Goal: Task Accomplishment & Management: Manage account settings

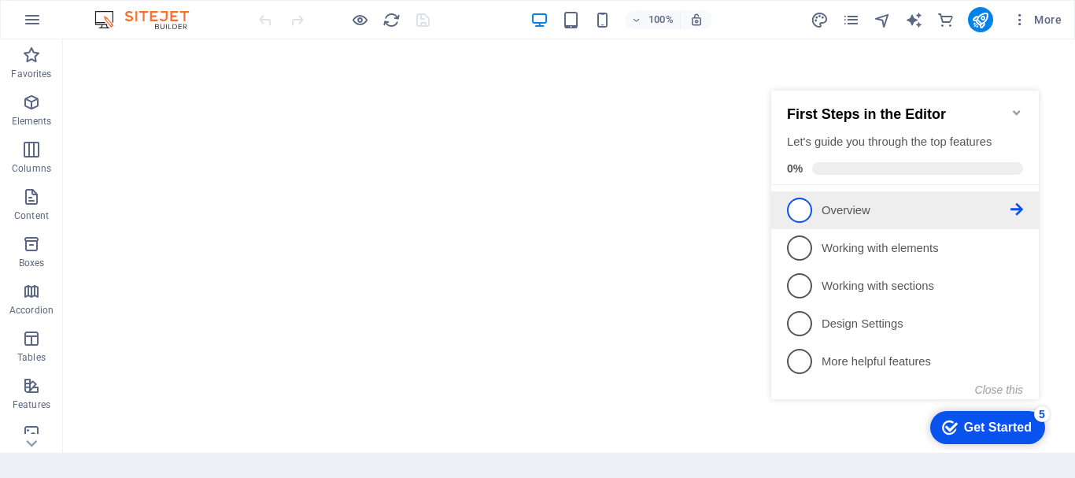
click at [800, 209] on span "1" at bounding box center [799, 210] width 25 height 25
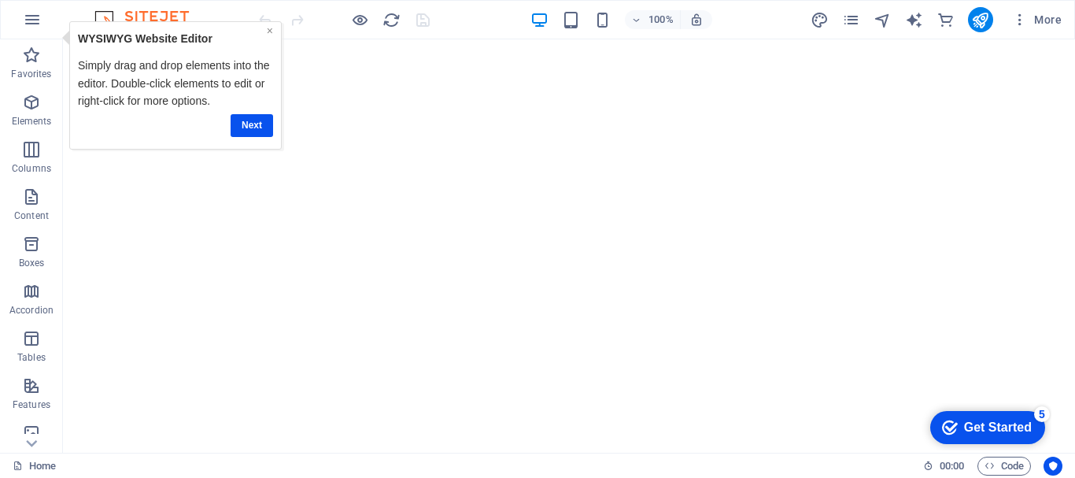
click at [268, 32] on link "×" at bounding box center [269, 30] width 6 height 13
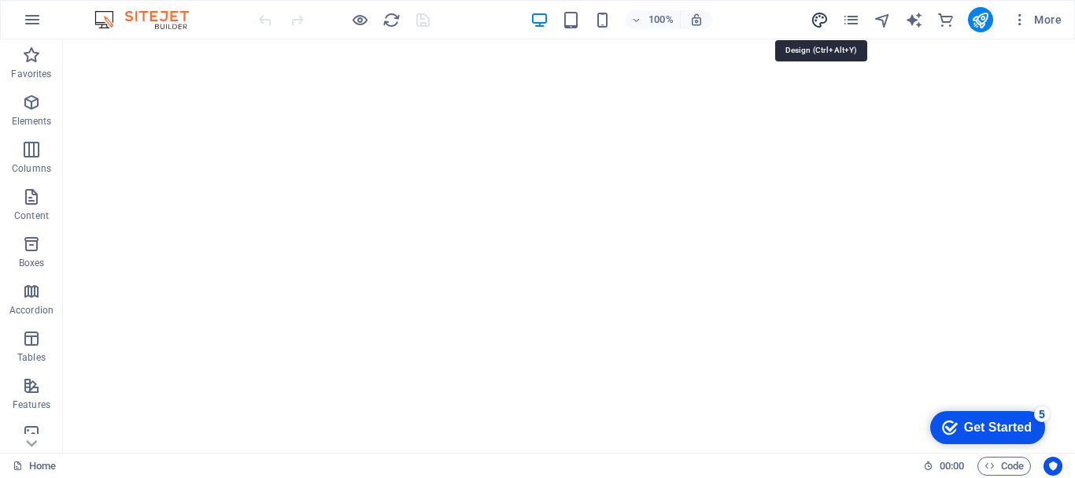
click at [819, 24] on icon "design" at bounding box center [820, 20] width 18 height 18
select select "px"
select select "400"
select select "px"
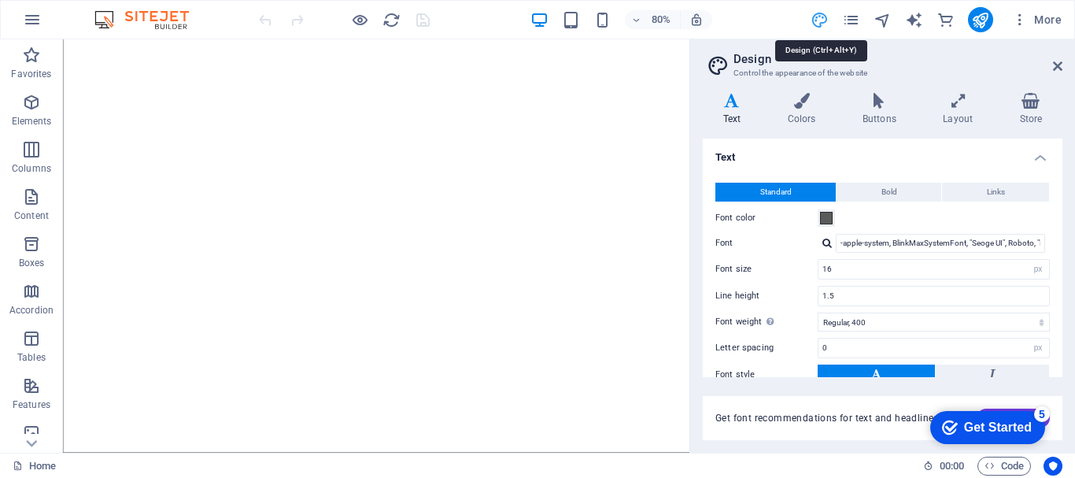
click at [821, 24] on icon "design" at bounding box center [820, 20] width 18 height 18
click at [35, 24] on icon "button" at bounding box center [32, 19] width 19 height 19
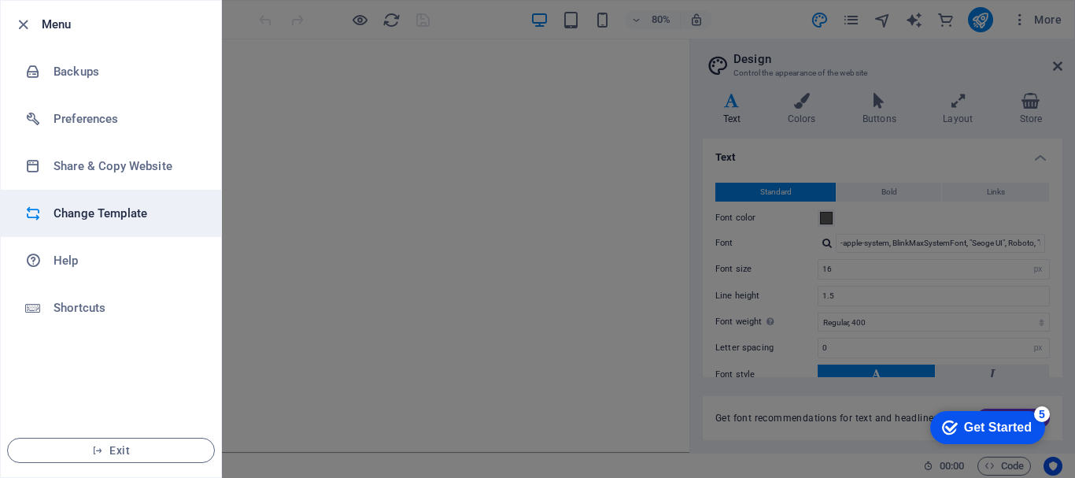
click at [113, 213] on h6 "Change Template" at bounding box center [127, 213] width 146 height 19
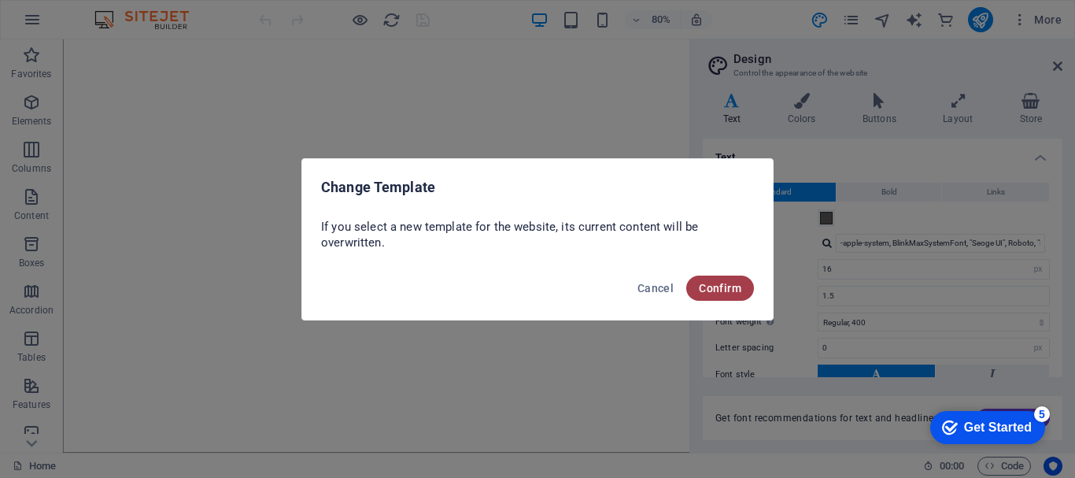
click at [711, 291] on span "Confirm" at bounding box center [720, 288] width 42 height 13
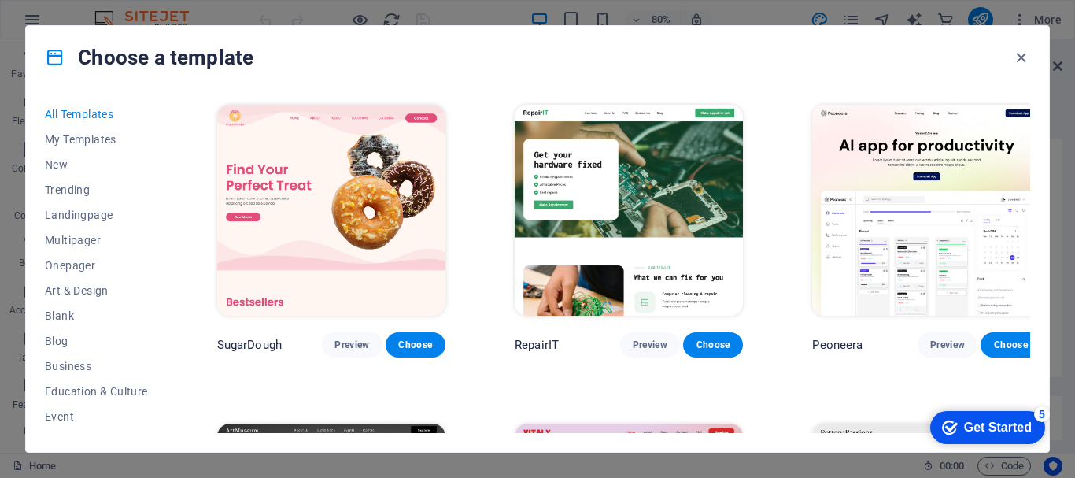
drag, startPoint x: 712, startPoint y: 271, endPoint x: 649, endPoint y: 32, distance: 247.4
click at [649, 32] on div "Choose a template" at bounding box center [537, 57] width 1023 height 63
click at [74, 164] on span "New" at bounding box center [96, 164] width 103 height 13
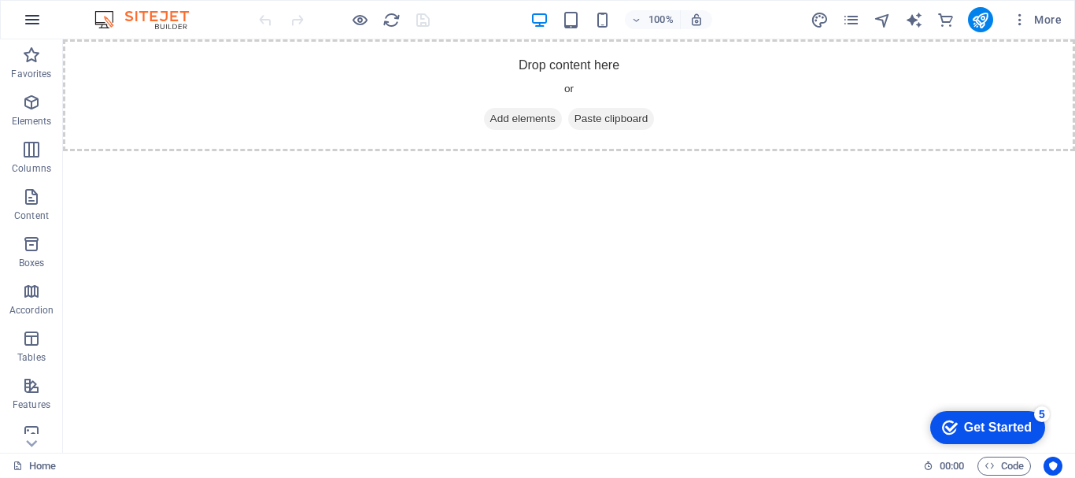
click at [35, 20] on icon "button" at bounding box center [32, 19] width 19 height 19
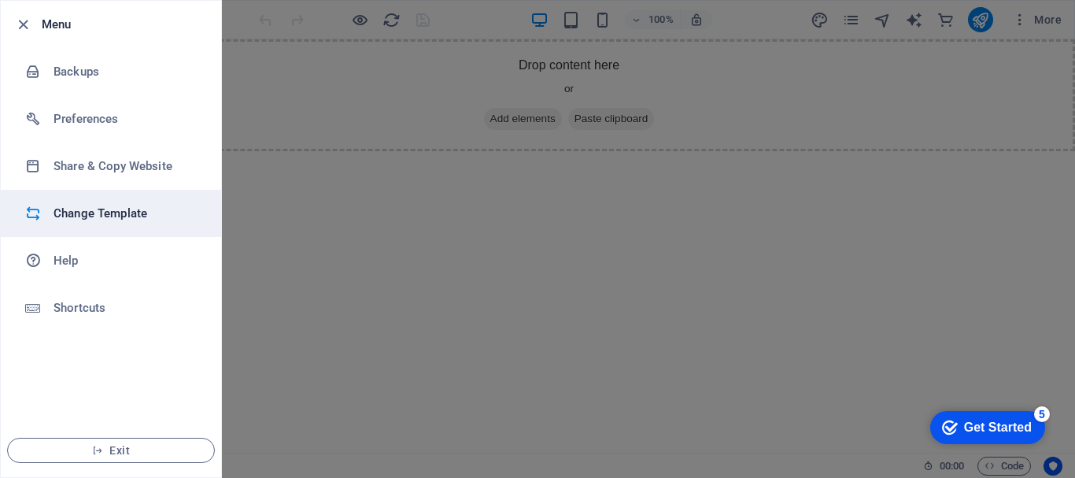
click at [94, 220] on h6 "Change Template" at bounding box center [127, 213] width 146 height 19
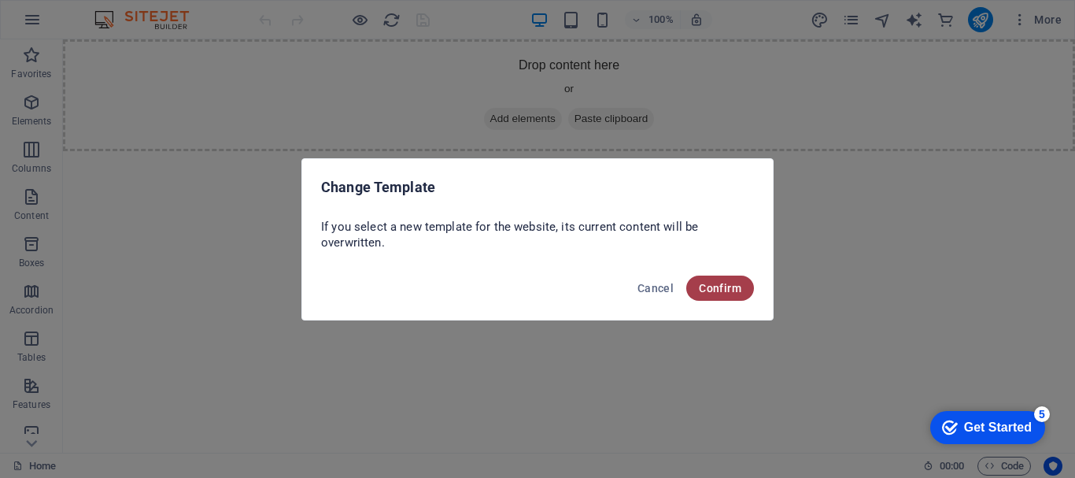
click at [705, 283] on span "Confirm" at bounding box center [720, 288] width 42 height 13
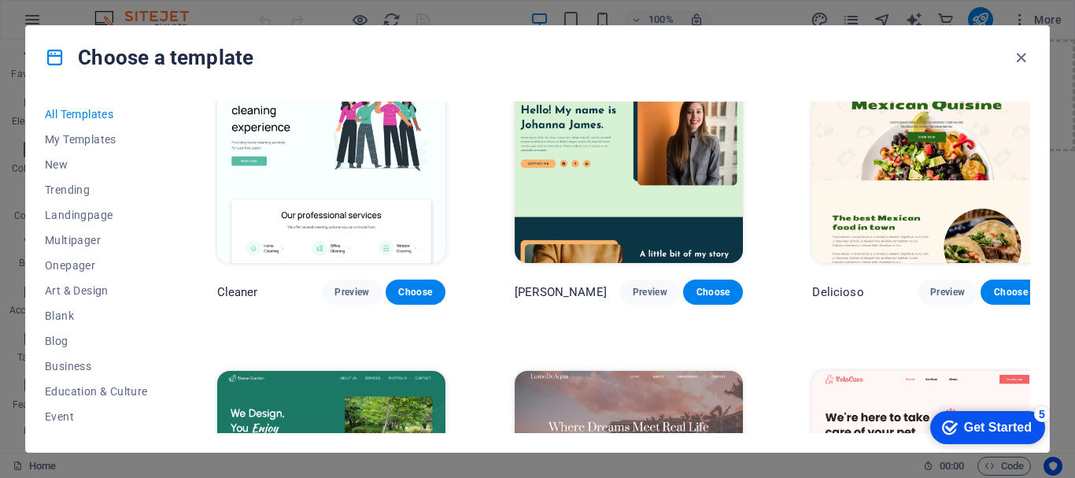
scroll to position [2607, 0]
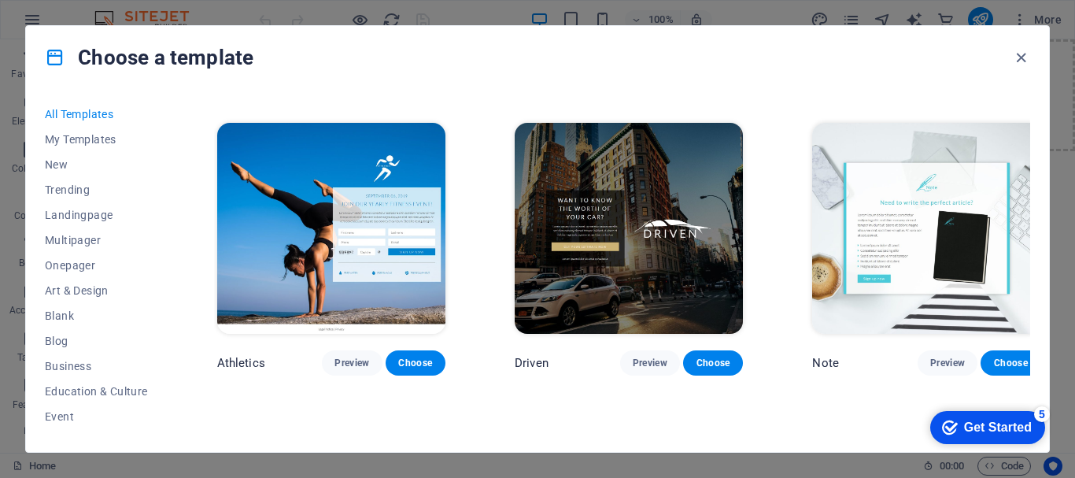
scroll to position [16562, 0]
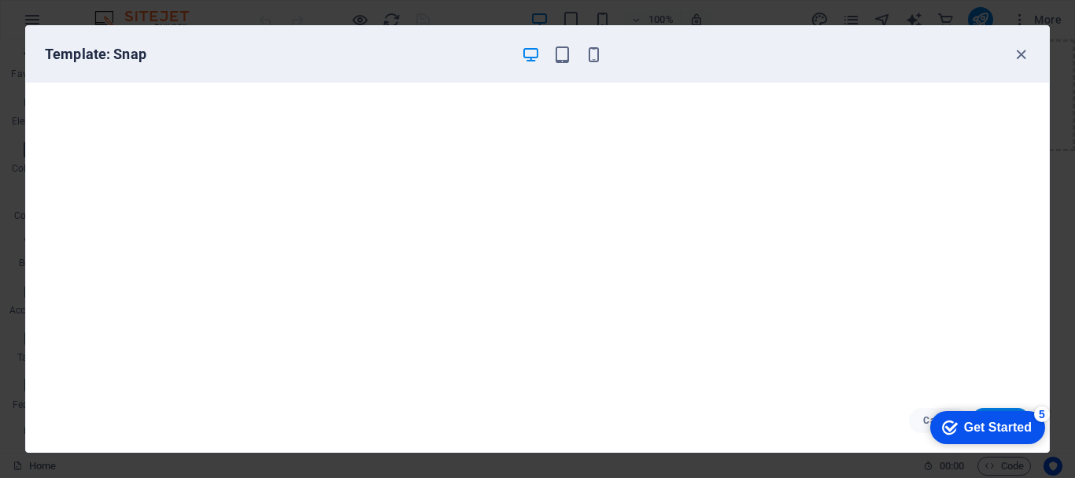
scroll to position [4, 0]
click at [1024, 57] on icon "button" at bounding box center [1021, 55] width 18 height 18
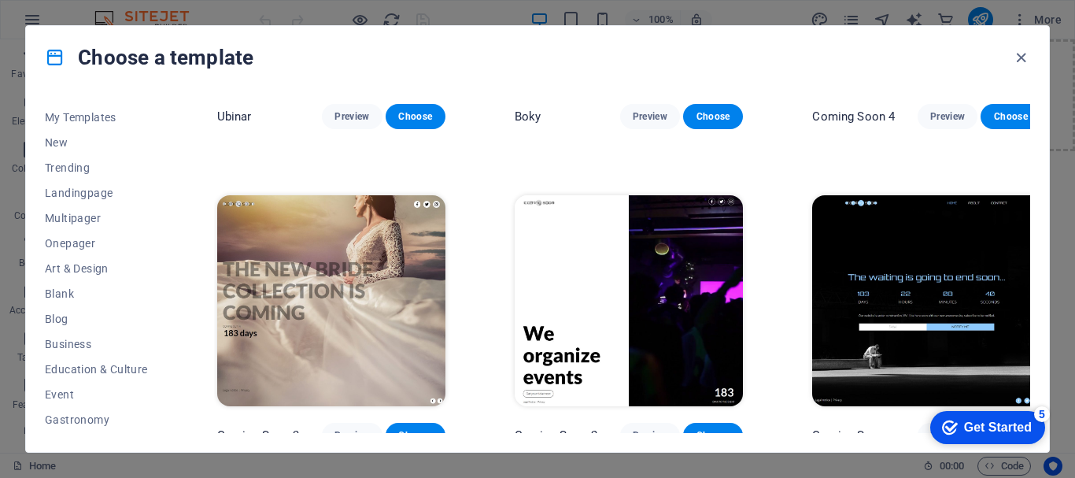
scroll to position [0, 0]
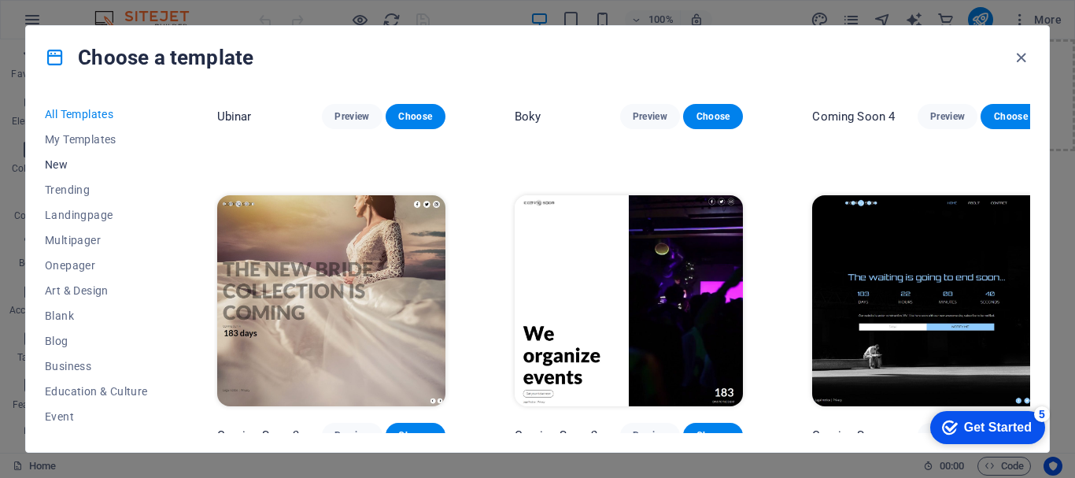
click at [52, 158] on span "New" at bounding box center [96, 164] width 103 height 13
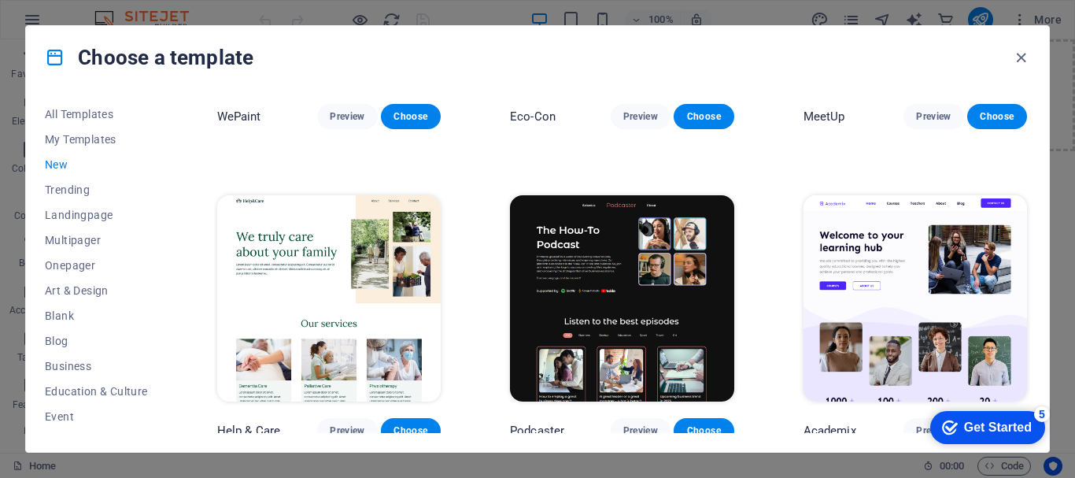
click at [290, 279] on img at bounding box center [328, 298] width 223 height 206
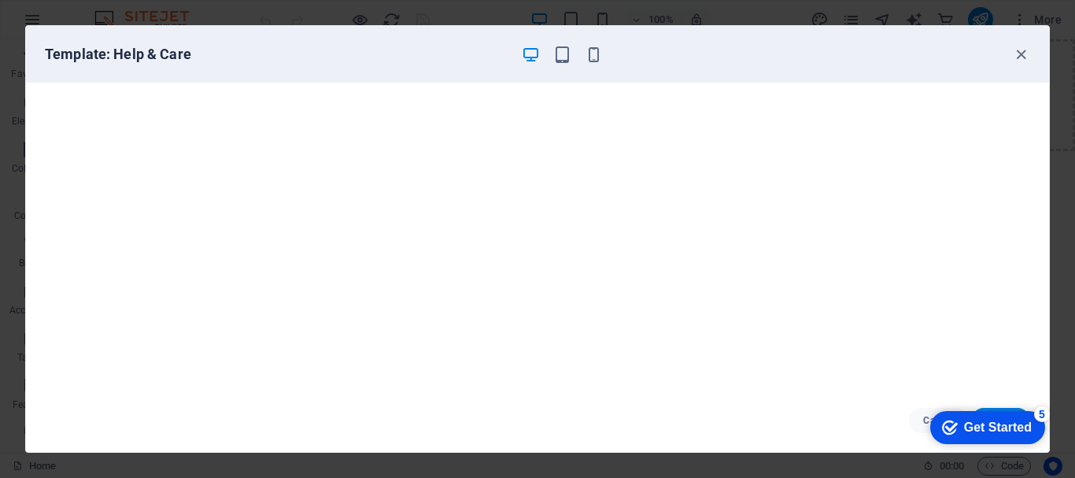
click at [970, 422] on div "Get Started" at bounding box center [998, 427] width 68 height 14
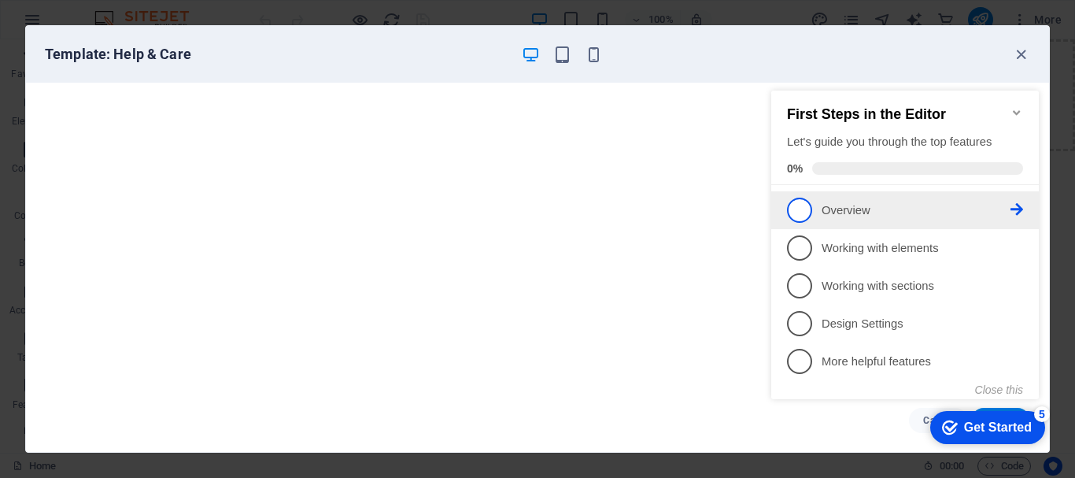
click at [800, 212] on span "1" at bounding box center [799, 210] width 25 height 25
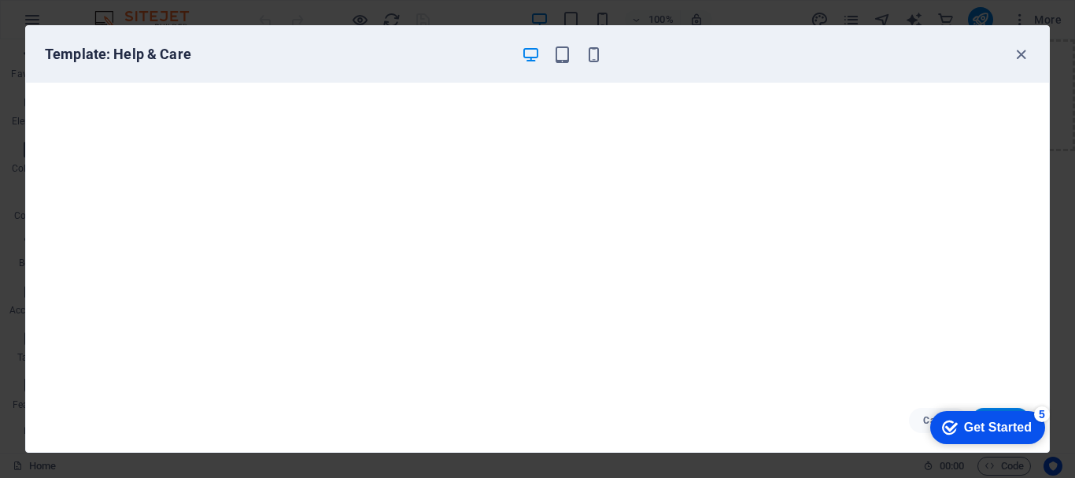
scroll to position [0, 0]
click at [967, 423] on div "Get Started" at bounding box center [998, 427] width 68 height 14
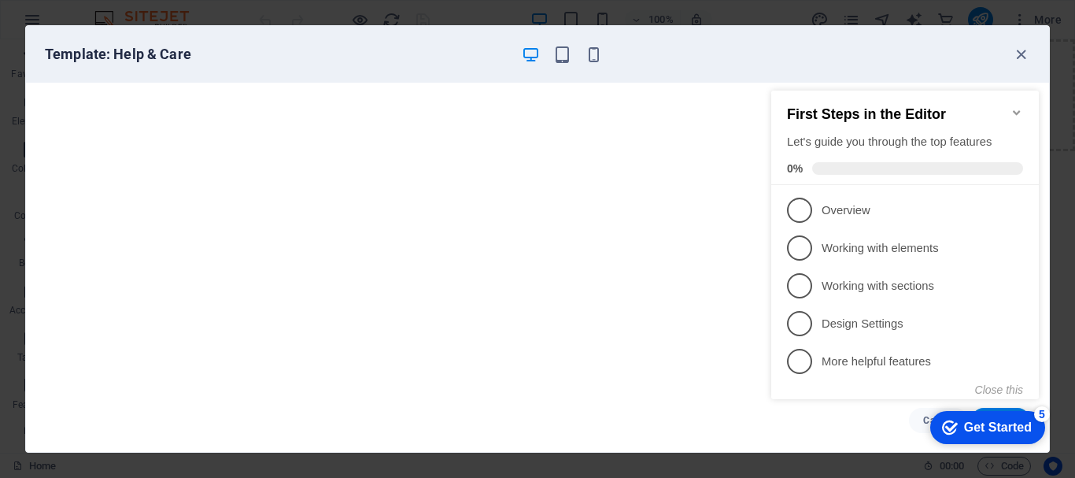
click at [967, 423] on div "Get Started" at bounding box center [998, 427] width 68 height 14
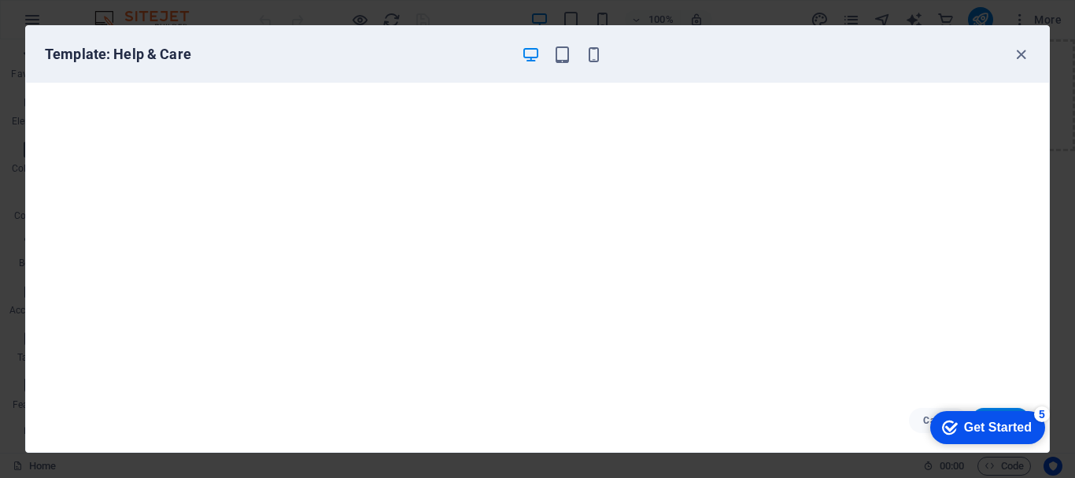
click at [1032, 434] on div "Get Started" at bounding box center [998, 427] width 68 height 14
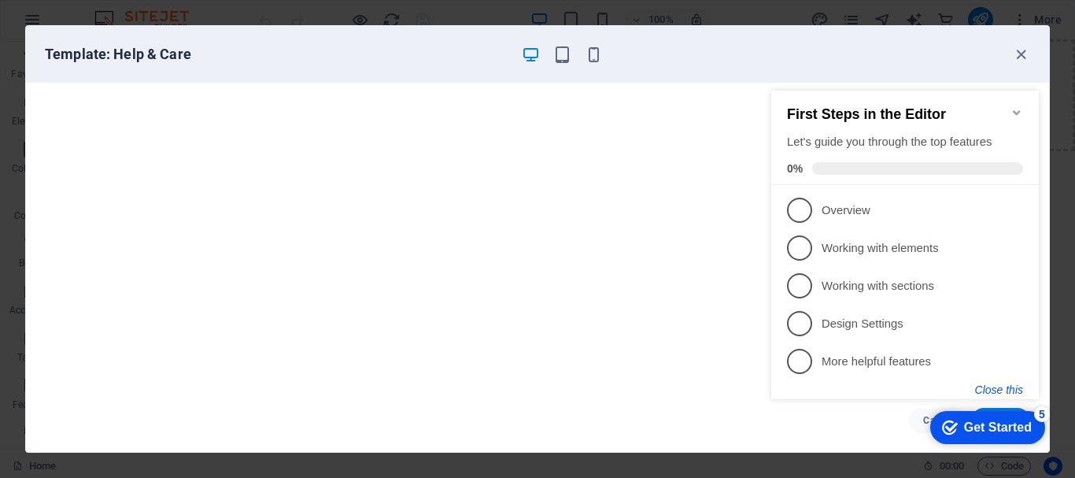
click at [995, 383] on button "Close this" at bounding box center [999, 389] width 48 height 13
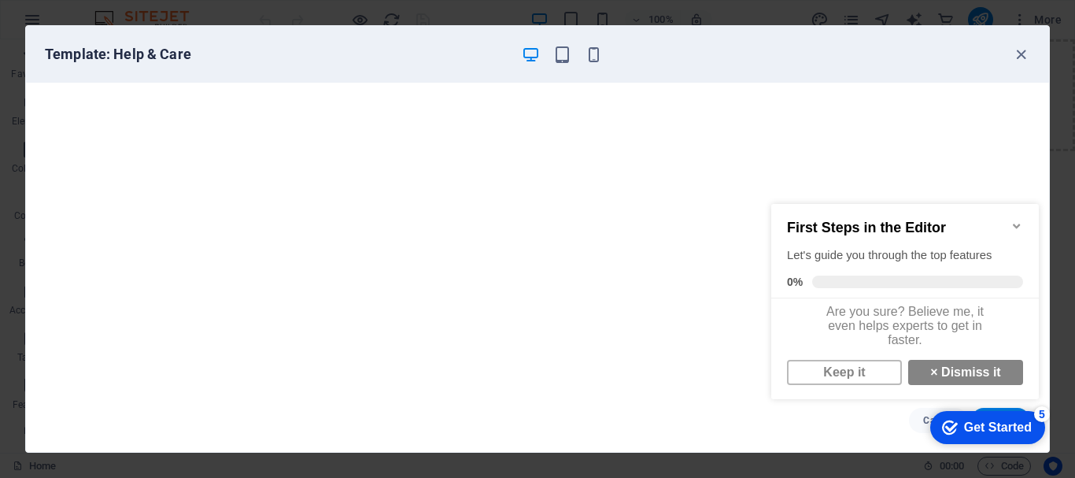
drag, startPoint x: 973, startPoint y: 453, endPoint x: 827, endPoint y: 456, distance: 145.6
click at [827, 456] on body "[DOMAIN_NAME] Home Favorites Elements Columns Content Boxes Accordion Tables Fe…" at bounding box center [537, 239] width 1075 height 478
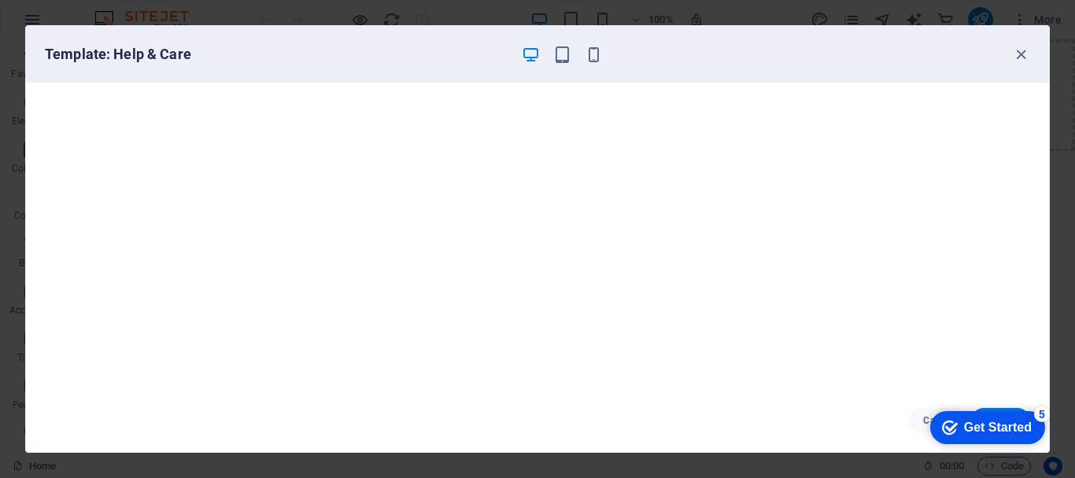
click at [1032, 435] on div "checkmark Get Started 5" at bounding box center [987, 427] width 90 height 16
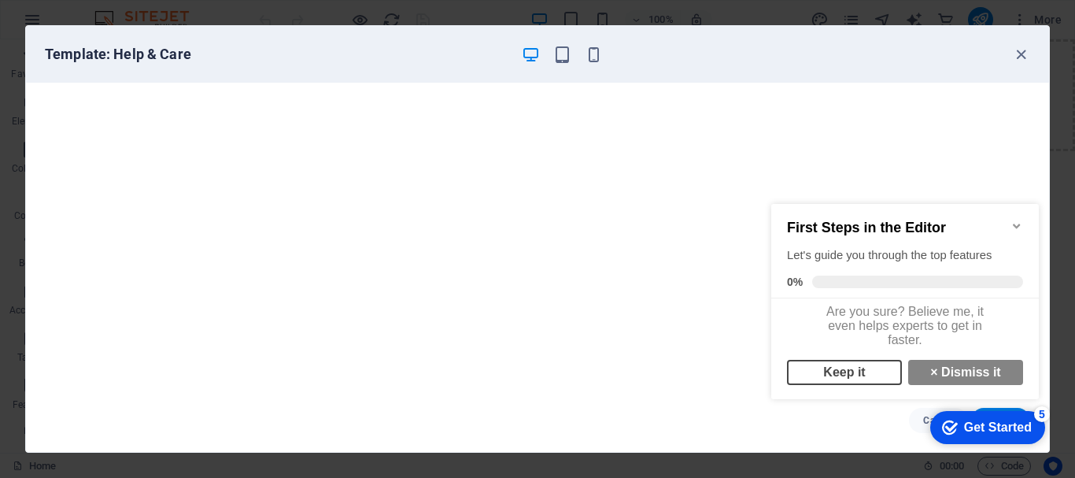
click at [852, 379] on link "Keep it" at bounding box center [844, 372] width 115 height 25
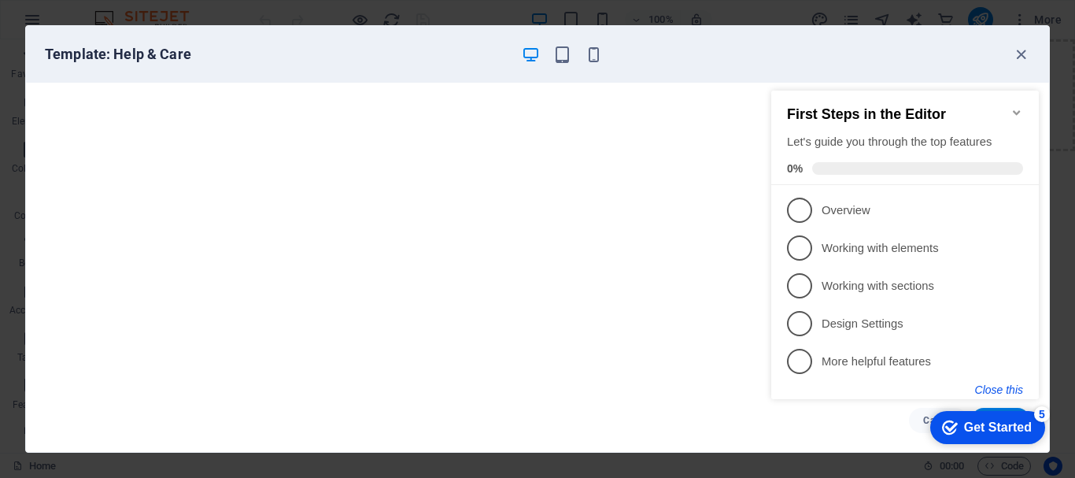
click at [1008, 386] on button "Close this" at bounding box center [999, 389] width 48 height 13
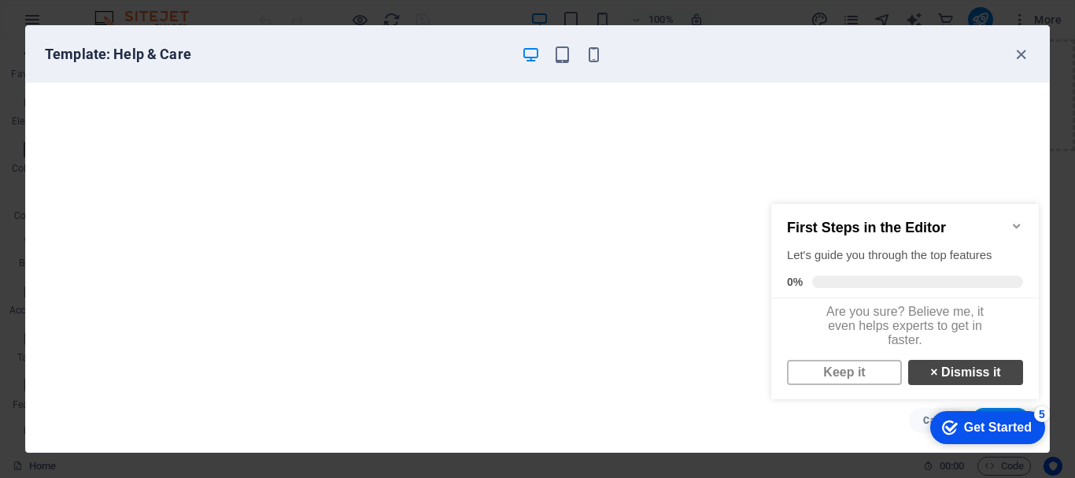
click at [947, 383] on link "× Dismiss it" at bounding box center [965, 372] width 115 height 25
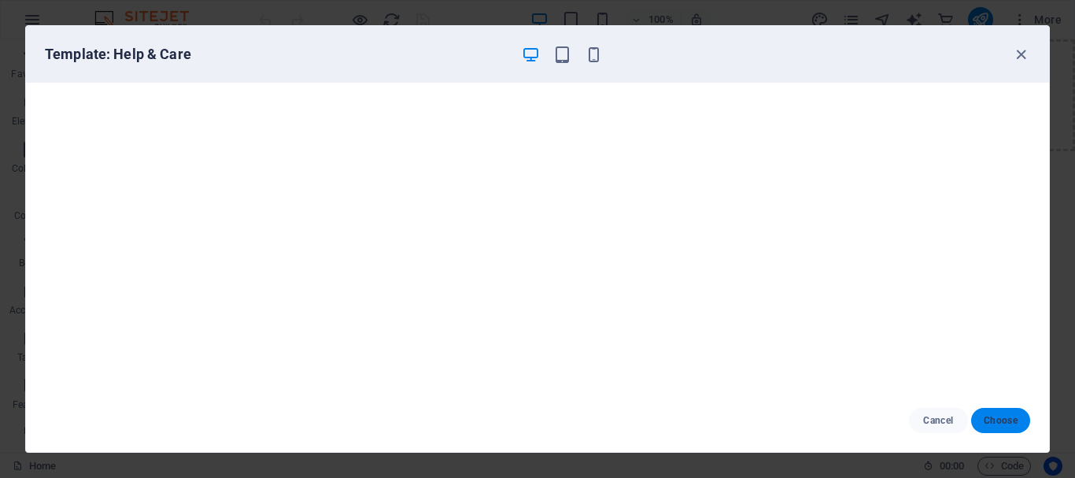
click at [1003, 422] on span "Choose" at bounding box center [1001, 420] width 34 height 13
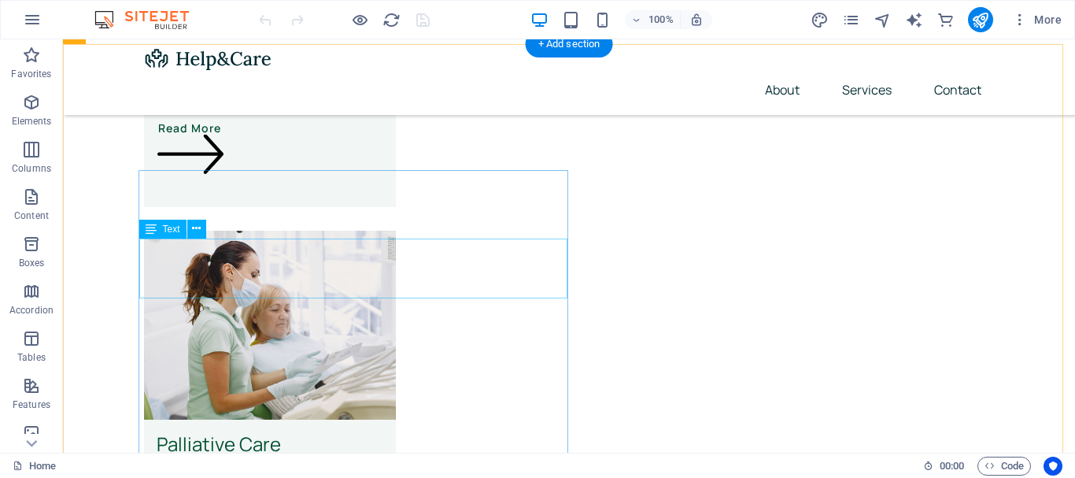
scroll to position [3148, 0]
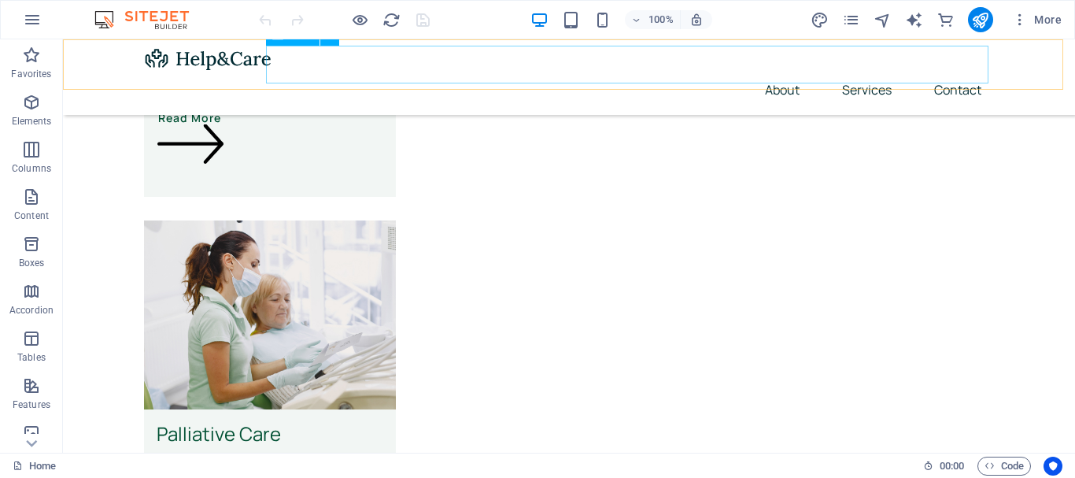
click at [870, 71] on nav "About Services Contact" at bounding box center [569, 90] width 850 height 38
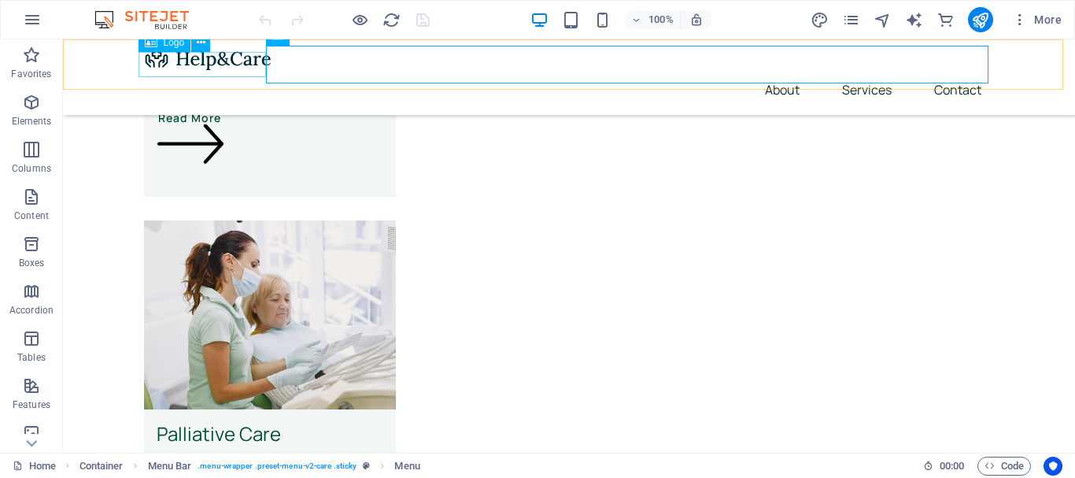
click at [209, 68] on div at bounding box center [569, 58] width 850 height 25
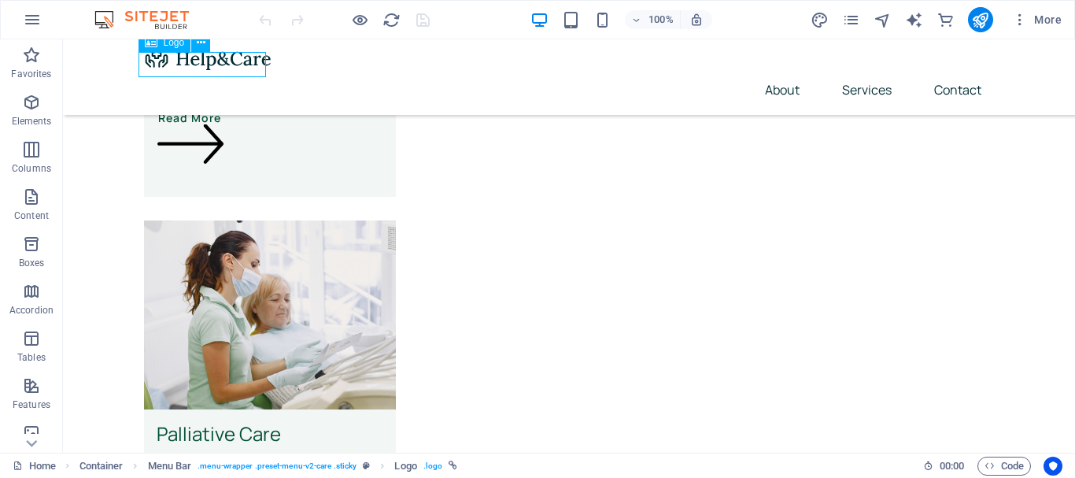
click at [209, 68] on div at bounding box center [569, 58] width 850 height 25
select select "px"
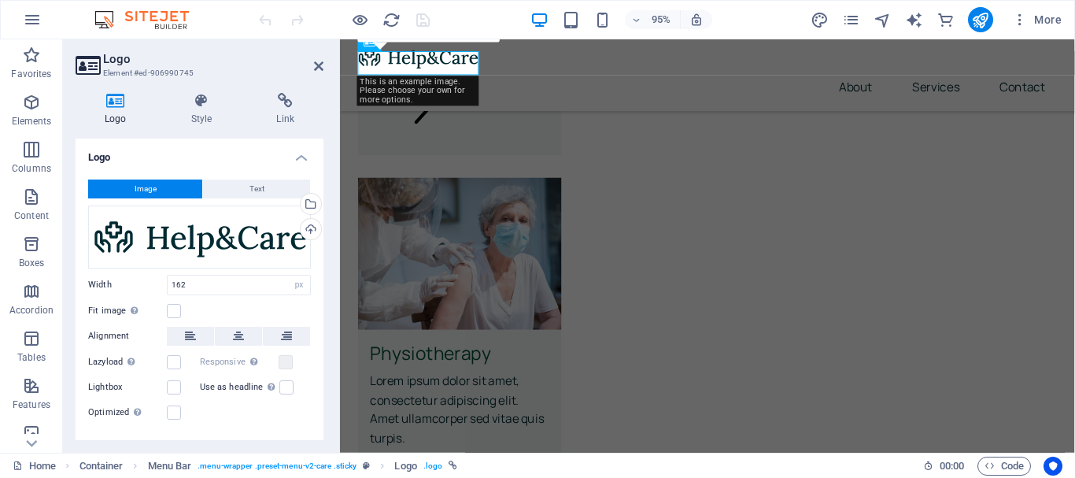
scroll to position [3087, 0]
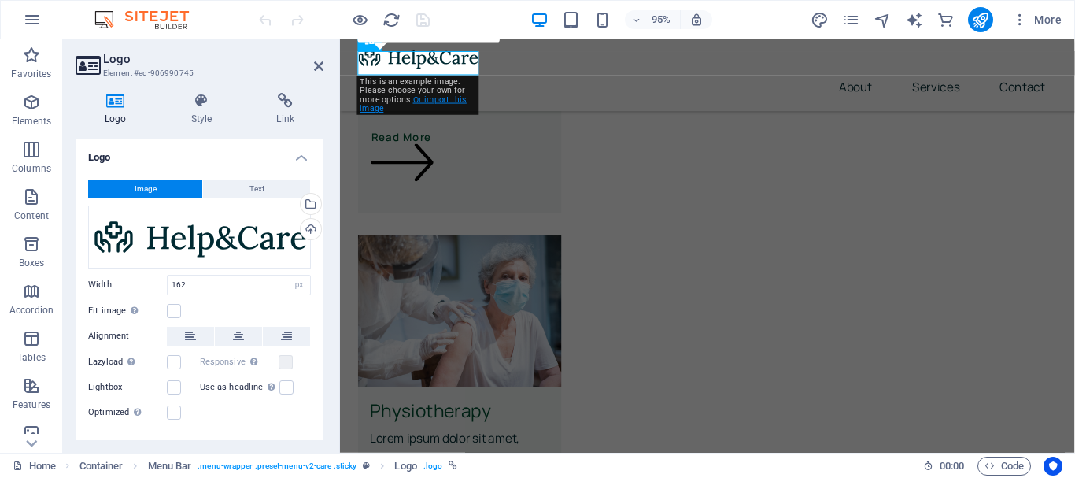
click at [448, 101] on link "Or import this image" at bounding box center [413, 103] width 107 height 19
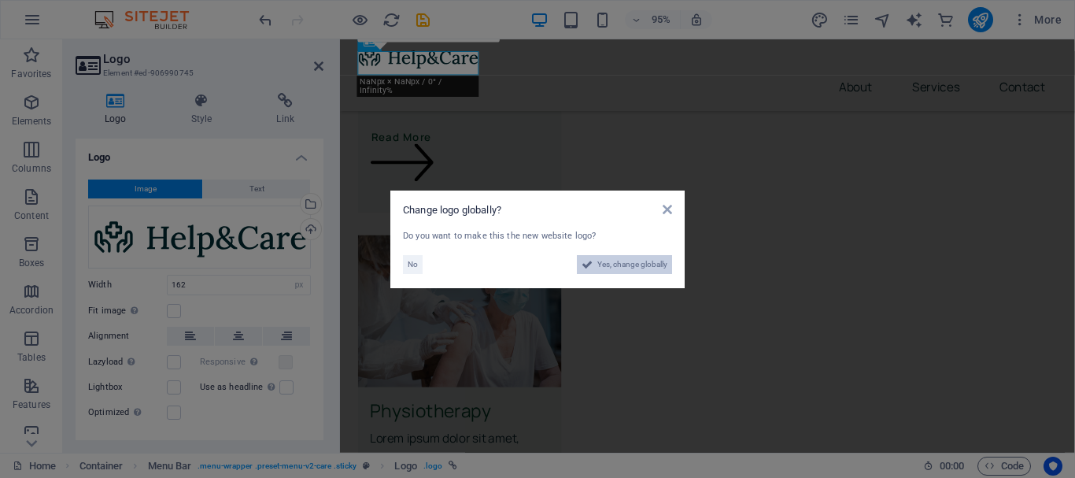
click at [619, 267] on span "Yes, change globally" at bounding box center [632, 264] width 70 height 19
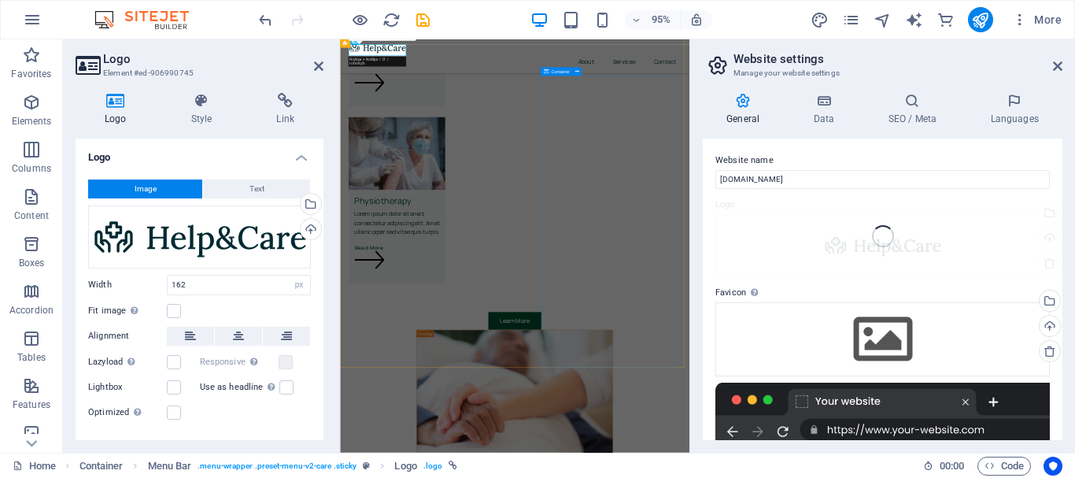
scroll to position [3088, 0]
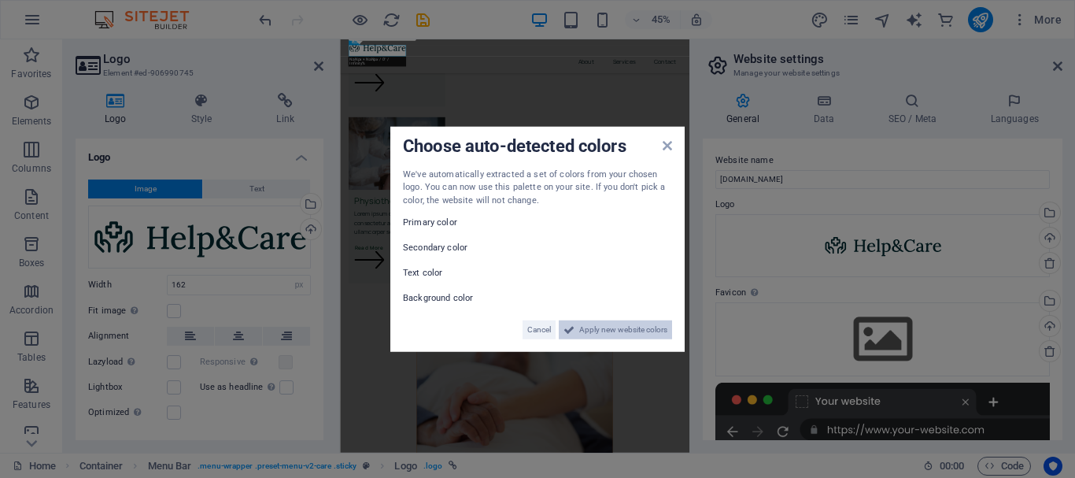
click at [602, 331] on span "Apply new website colors" at bounding box center [623, 329] width 88 height 19
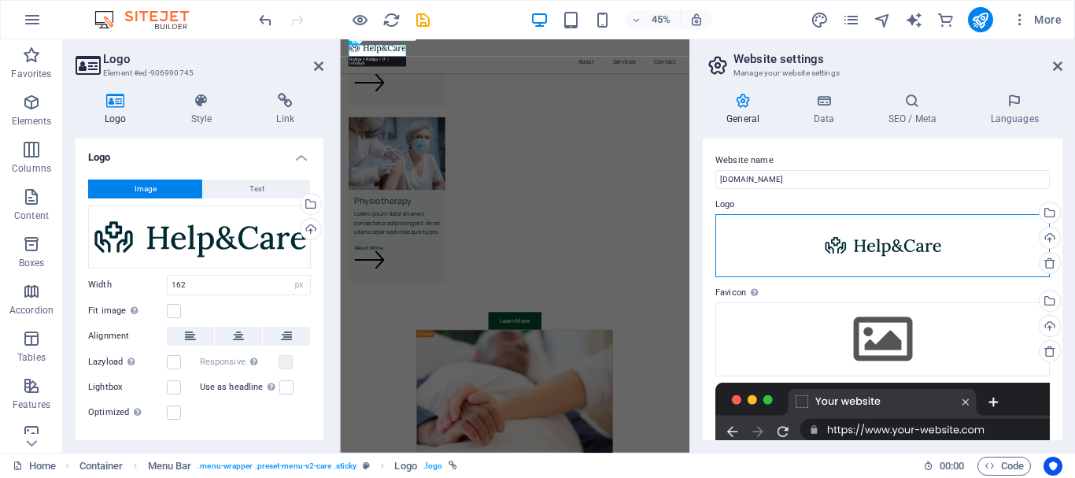
click at [893, 246] on div "Drag files here, click to choose files or select files from Files or our free s…" at bounding box center [882, 245] width 334 height 63
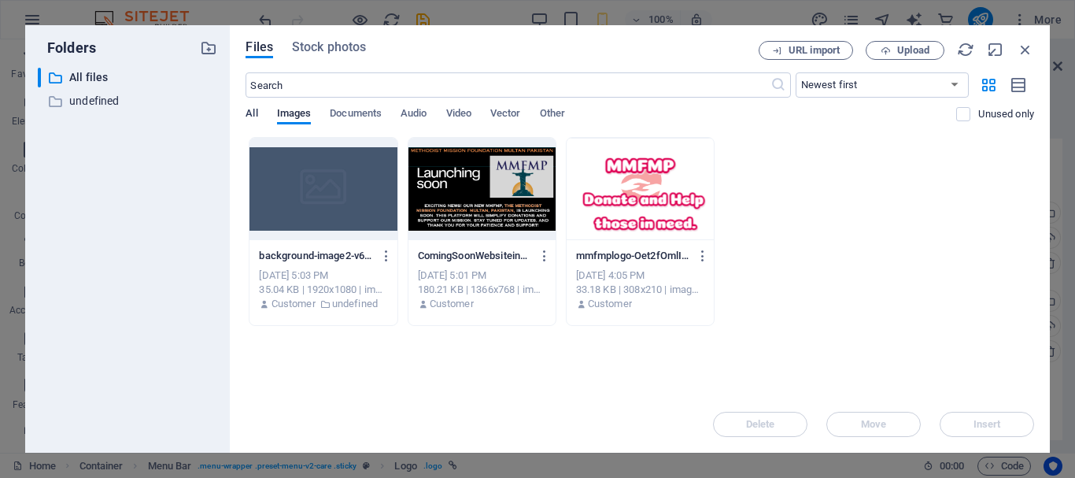
click at [251, 115] on span "All" at bounding box center [252, 115] width 12 height 22
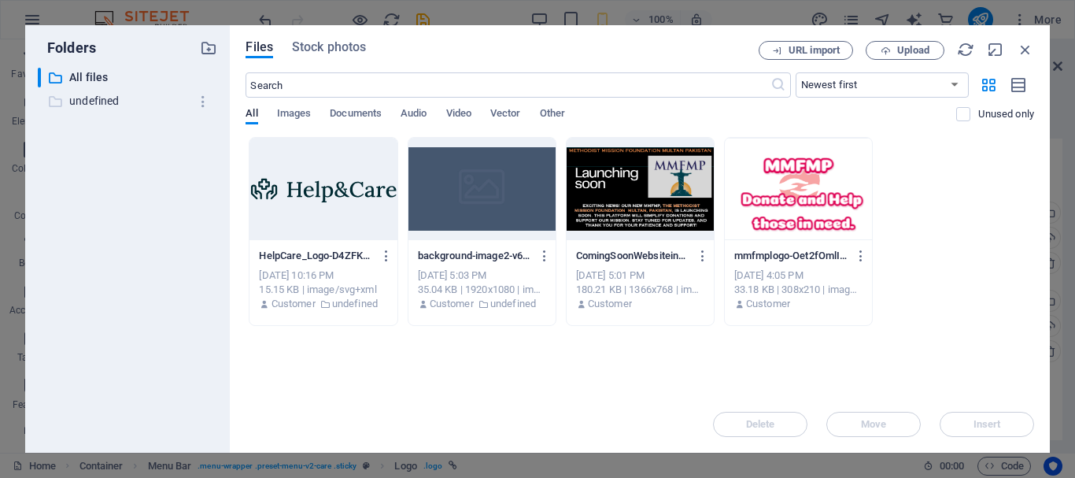
click at [89, 102] on p "undefined" at bounding box center [129, 101] width 120 height 18
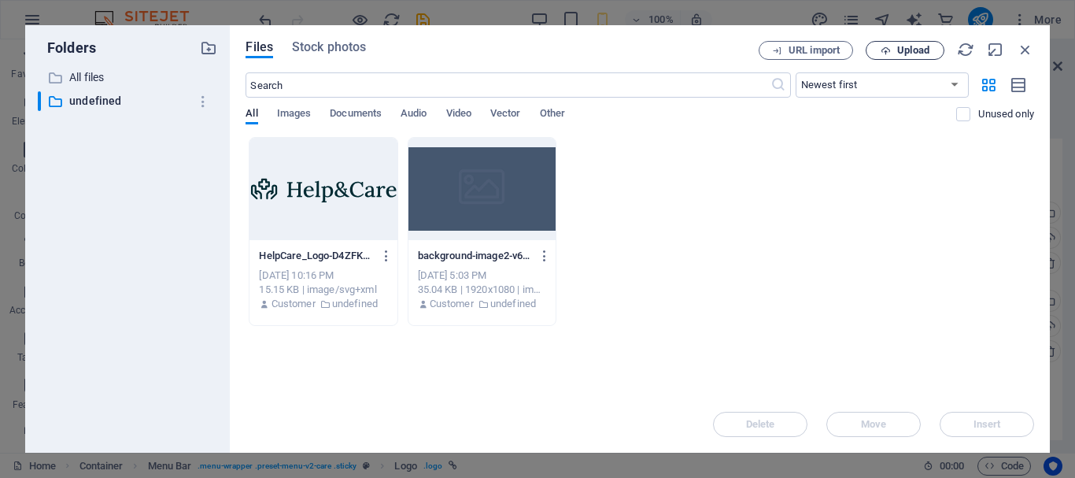
click at [898, 54] on span "Upload" at bounding box center [913, 50] width 32 height 9
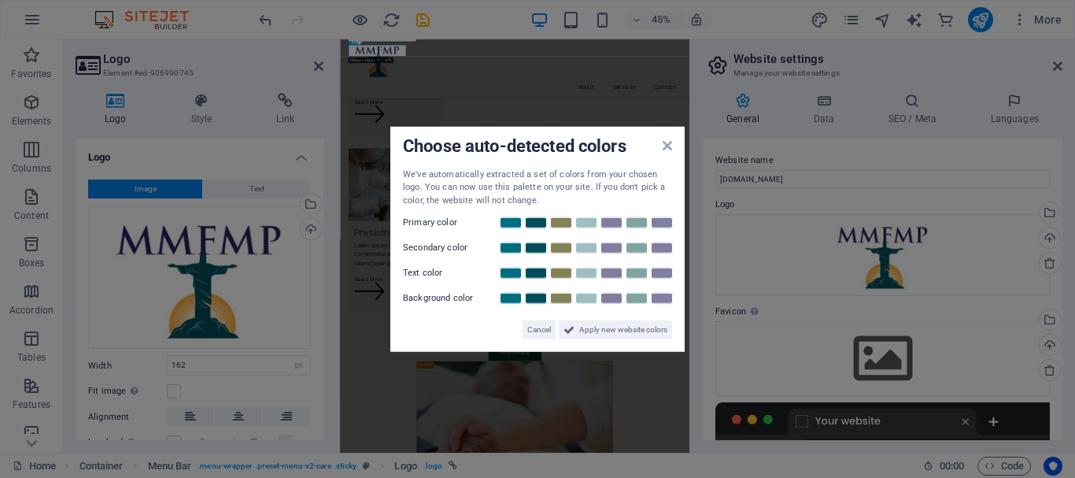
scroll to position [3105, 0]
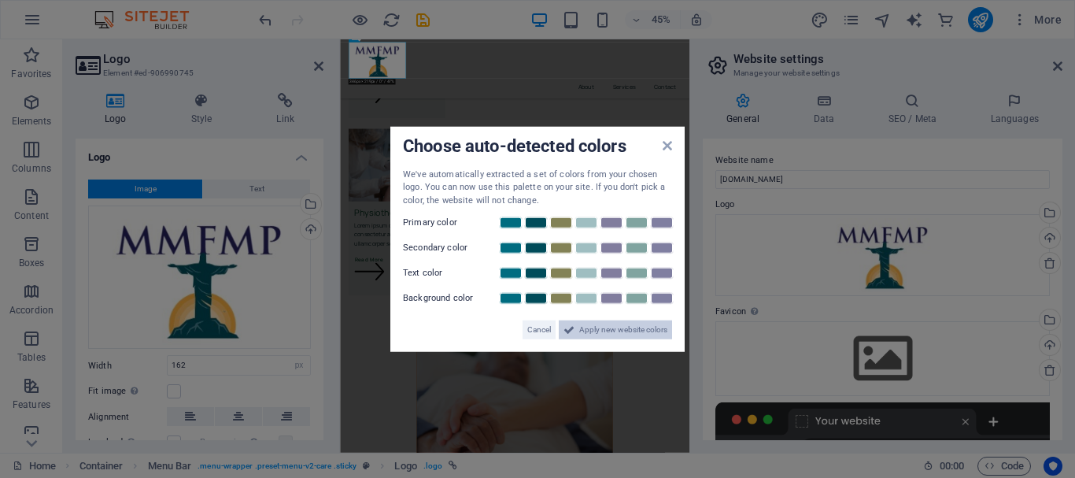
click at [586, 334] on span "Apply new website colors" at bounding box center [623, 329] width 88 height 19
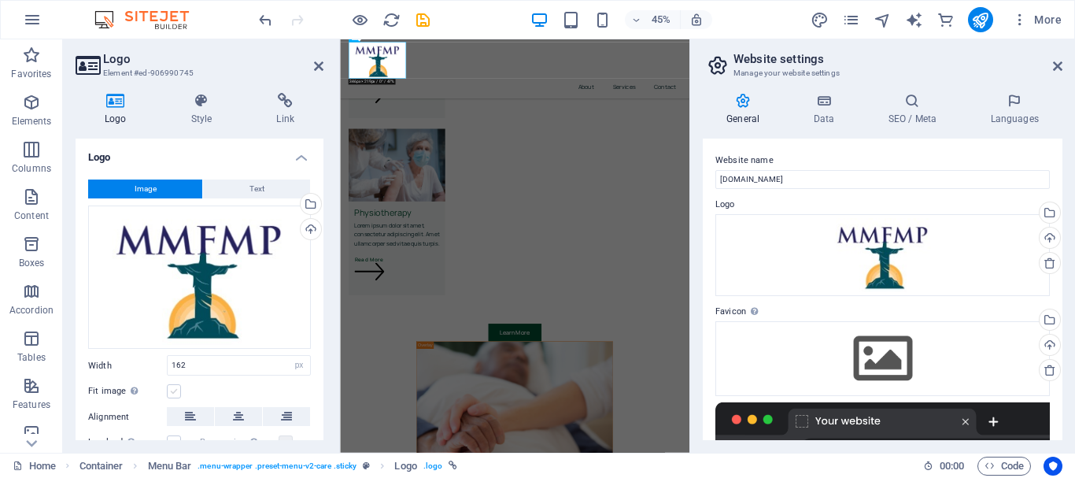
click at [169, 389] on label at bounding box center [174, 391] width 14 height 14
click at [0, 0] on input "Fit image Automatically fit image to a fixed width and height" at bounding box center [0, 0] width 0 height 0
click at [208, 367] on input "162" at bounding box center [239, 365] width 142 height 19
type input "1"
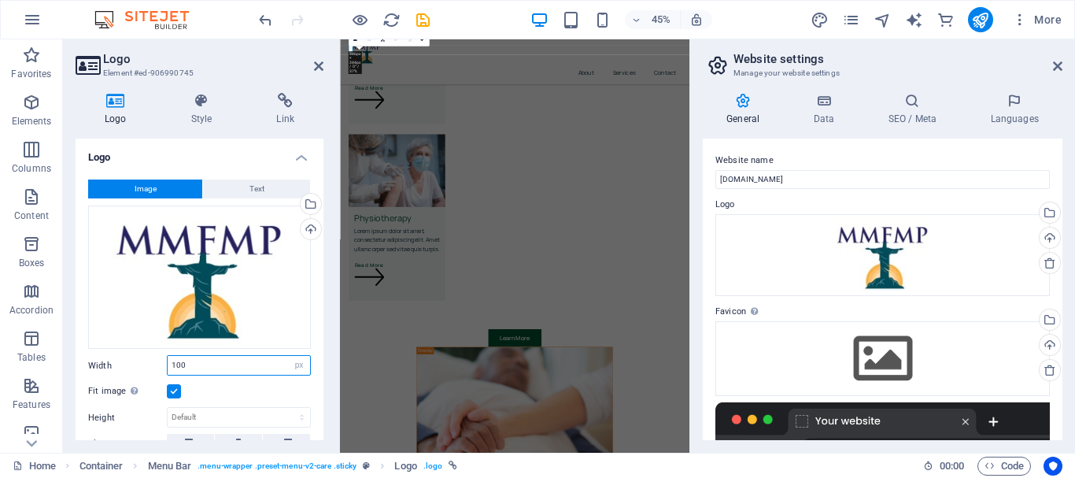
scroll to position [3074, 0]
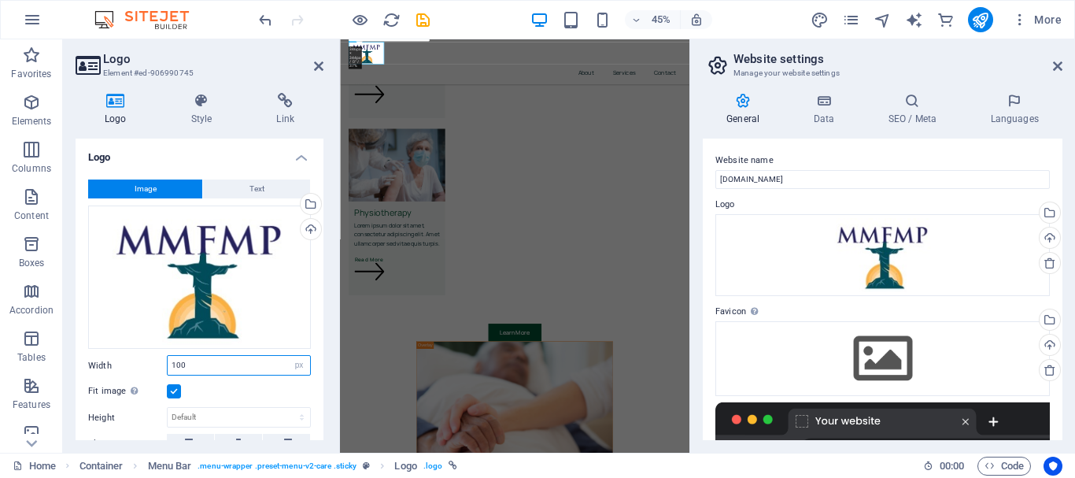
drag, startPoint x: 208, startPoint y: 366, endPoint x: 170, endPoint y: 364, distance: 37.8
click at [170, 364] on input "100" at bounding box center [239, 365] width 142 height 19
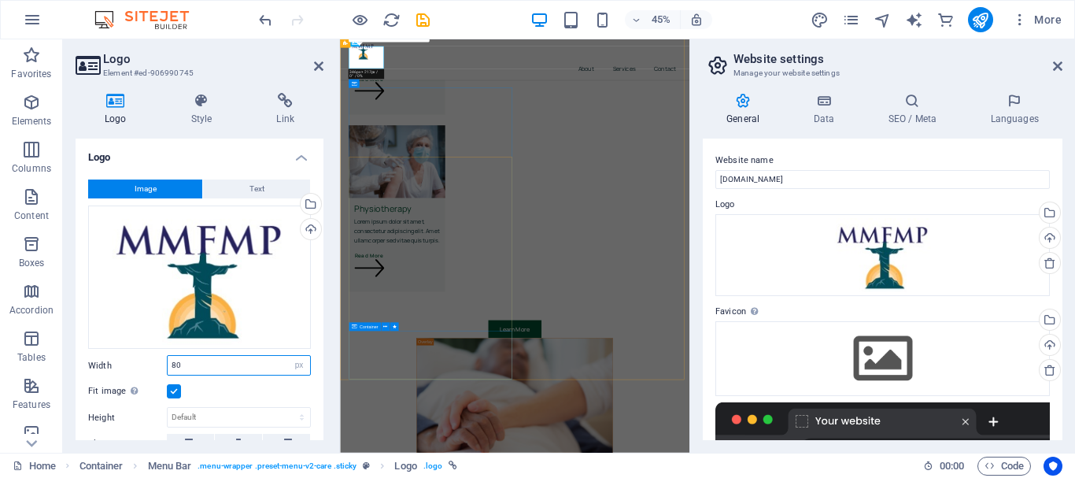
scroll to position [3064, 0]
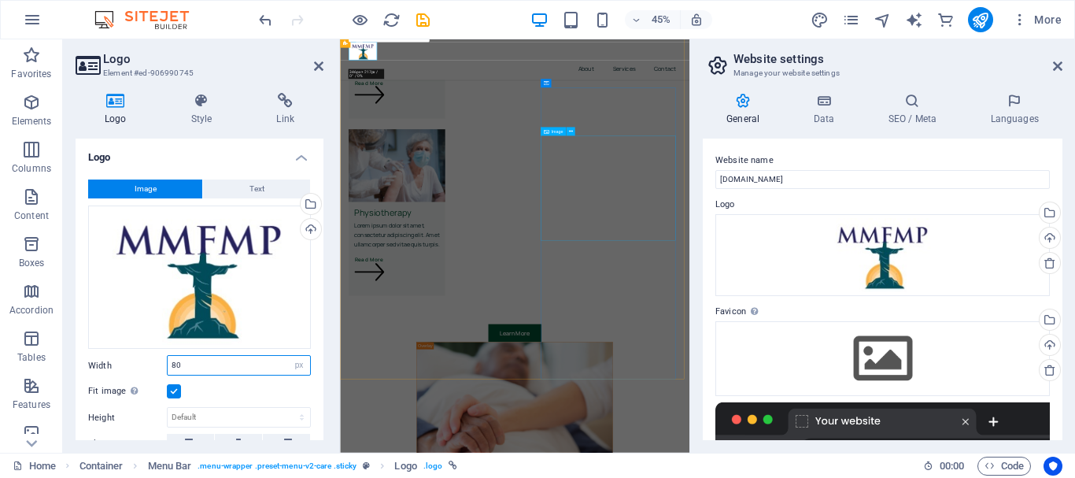
type input "80"
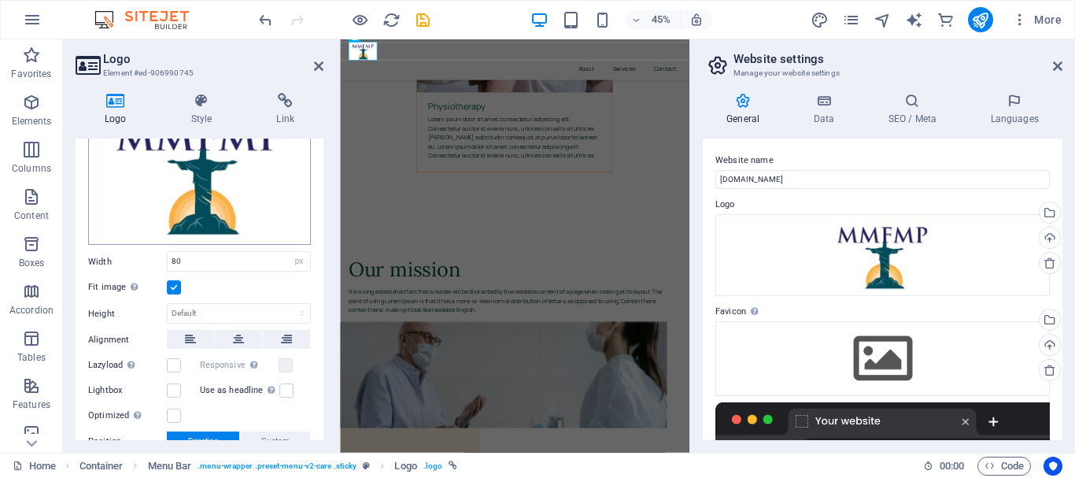
scroll to position [0, 0]
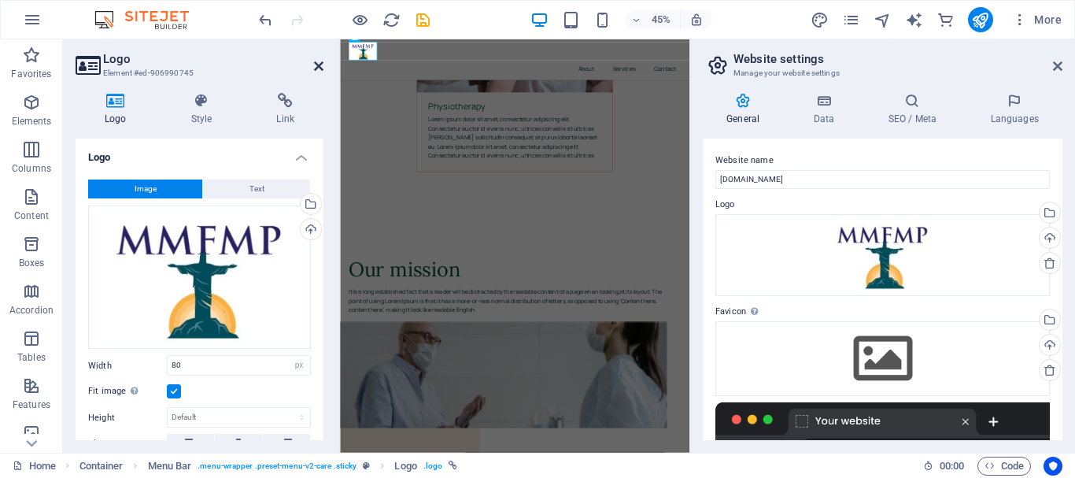
click at [318, 67] on icon at bounding box center [318, 66] width 9 height 13
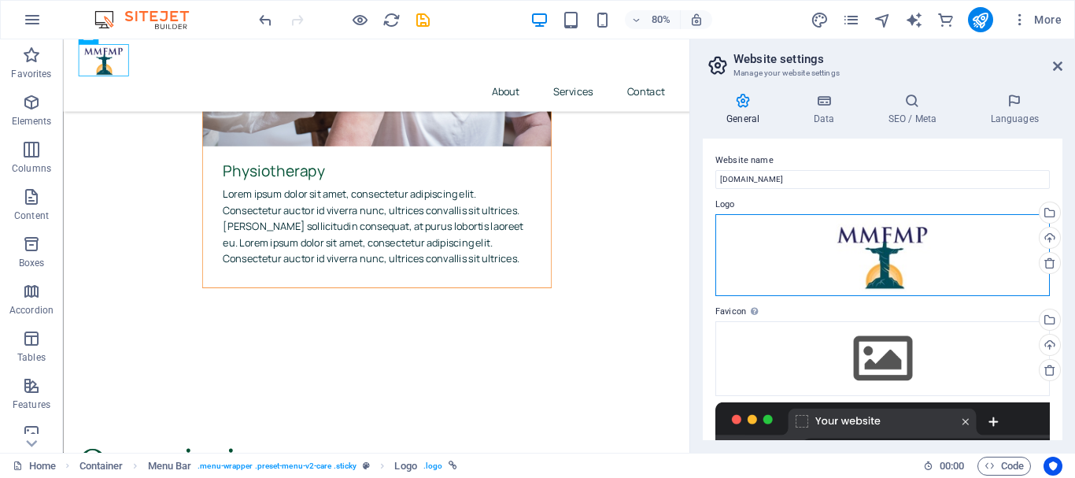
click at [858, 253] on div "Drag files here, click to choose files or select files from Files or our free s…" at bounding box center [882, 255] width 334 height 83
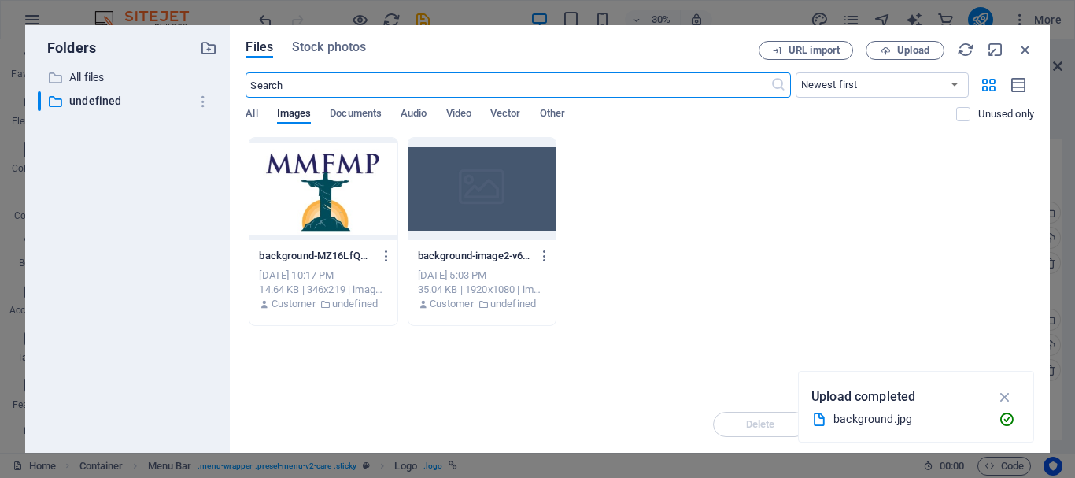
scroll to position [4945, 0]
click at [364, 198] on div at bounding box center [322, 189] width 147 height 102
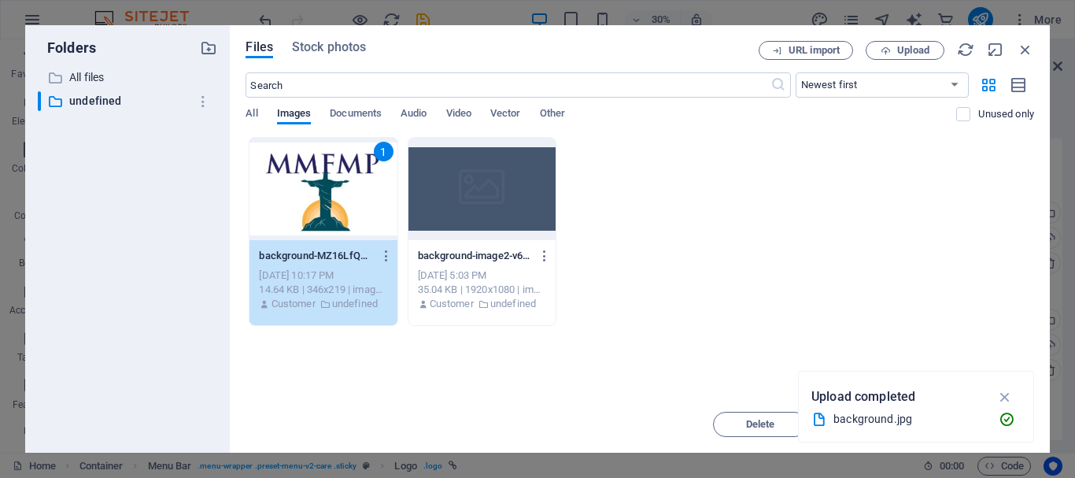
click at [364, 198] on div "1" at bounding box center [322, 189] width 147 height 102
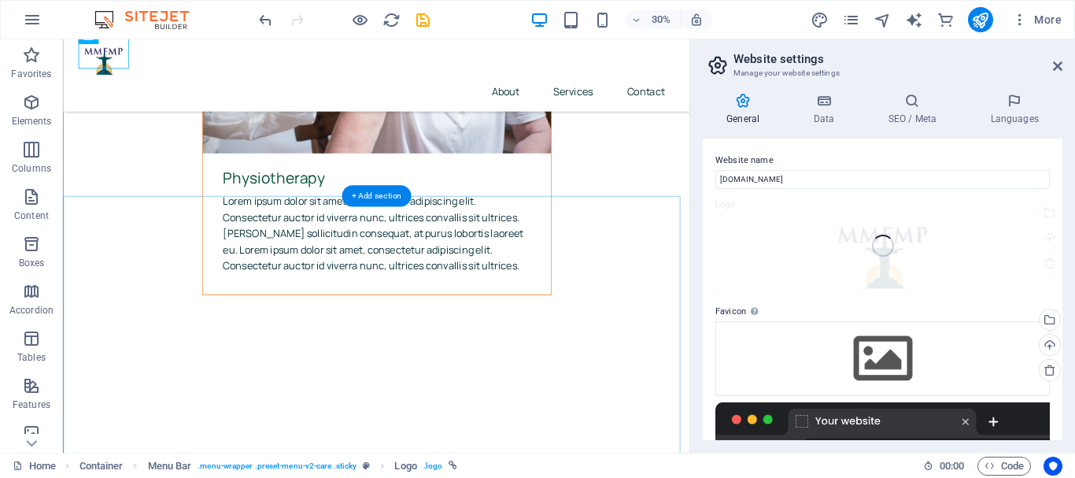
scroll to position [4955, 0]
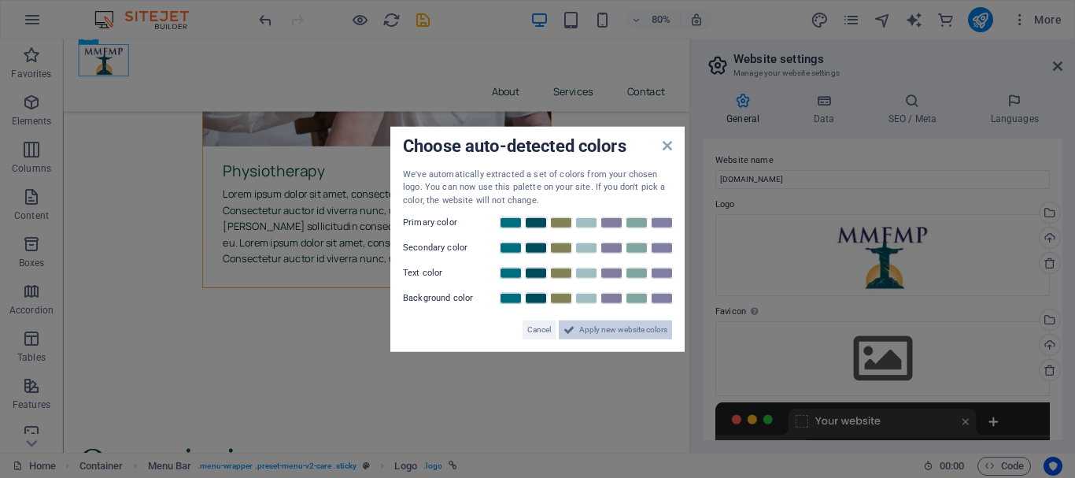
click at [606, 328] on span "Apply new website colors" at bounding box center [623, 329] width 88 height 19
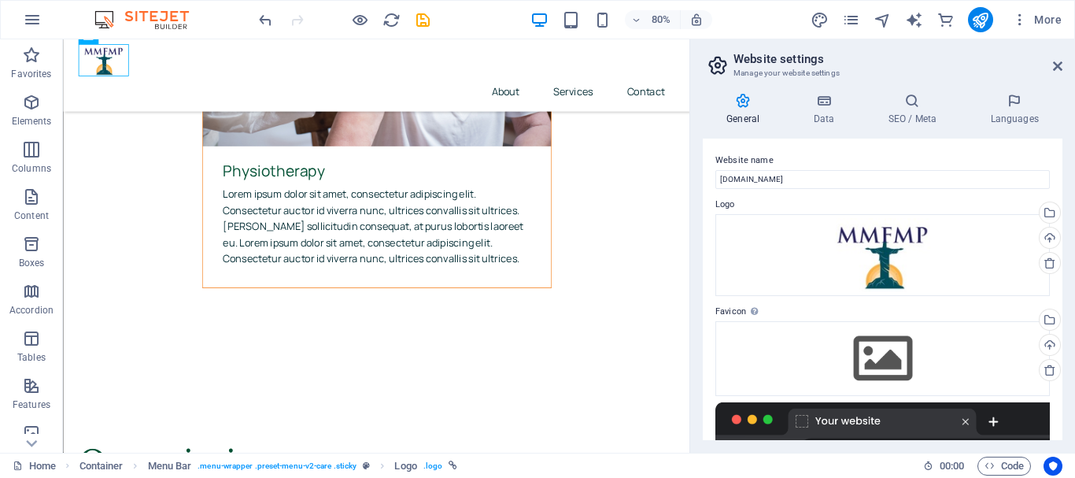
click at [729, 109] on h4 "General" at bounding box center [746, 109] width 87 height 33
click at [905, 347] on div "Drag files here, click to choose files or select files from Files or our free s…" at bounding box center [882, 358] width 334 height 74
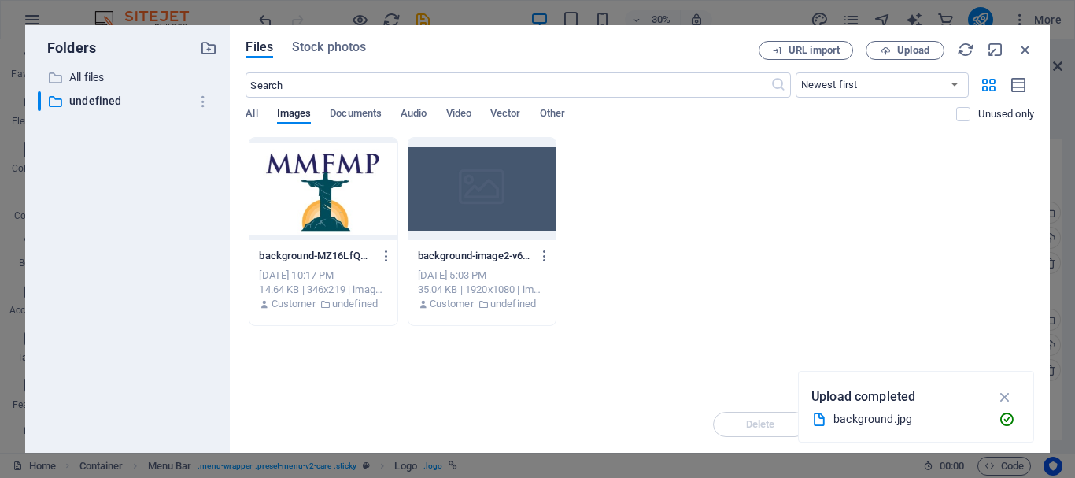
click at [264, 147] on div at bounding box center [322, 189] width 147 height 102
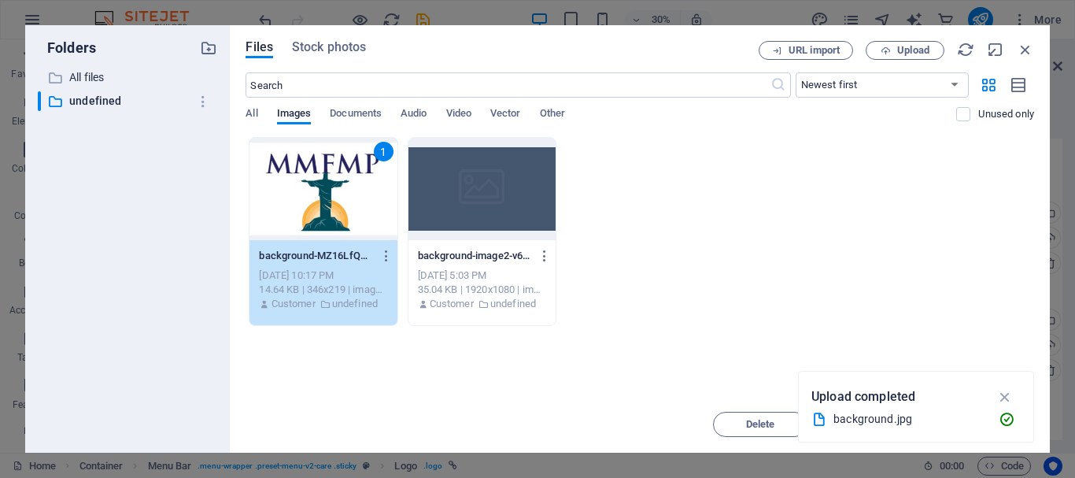
click at [295, 183] on div "1" at bounding box center [322, 189] width 147 height 102
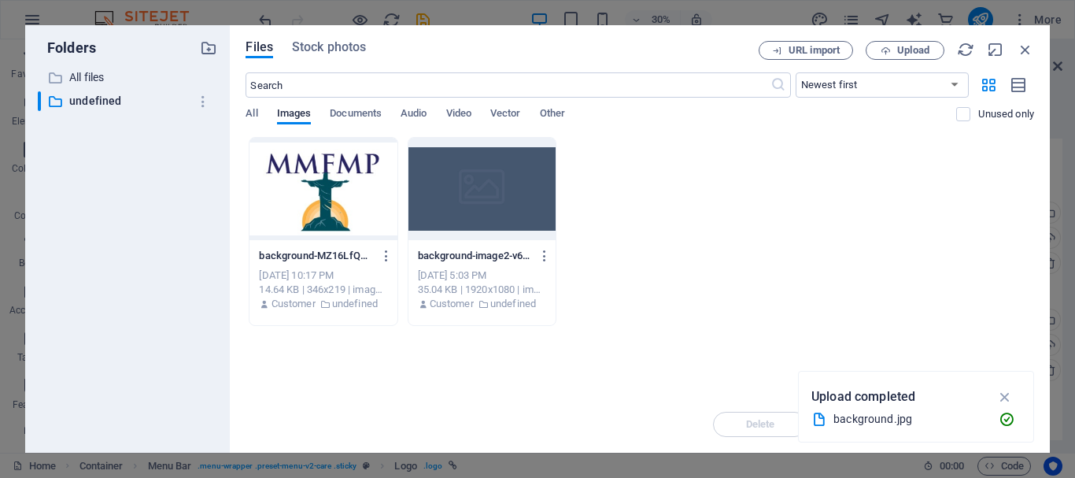
click at [295, 183] on div at bounding box center [322, 189] width 147 height 102
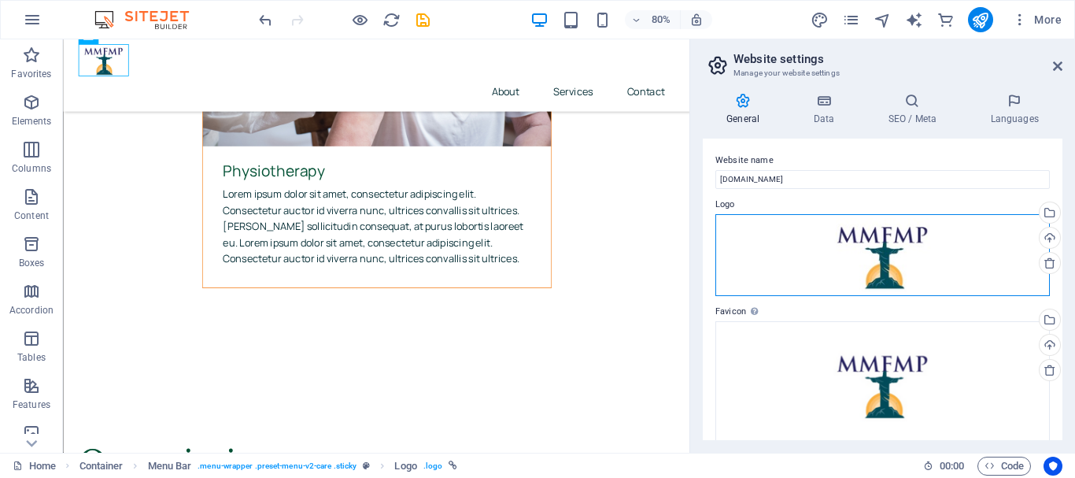
click at [914, 246] on div "Drag files here, click to choose files or select files from Files or our free s…" at bounding box center [882, 255] width 334 height 83
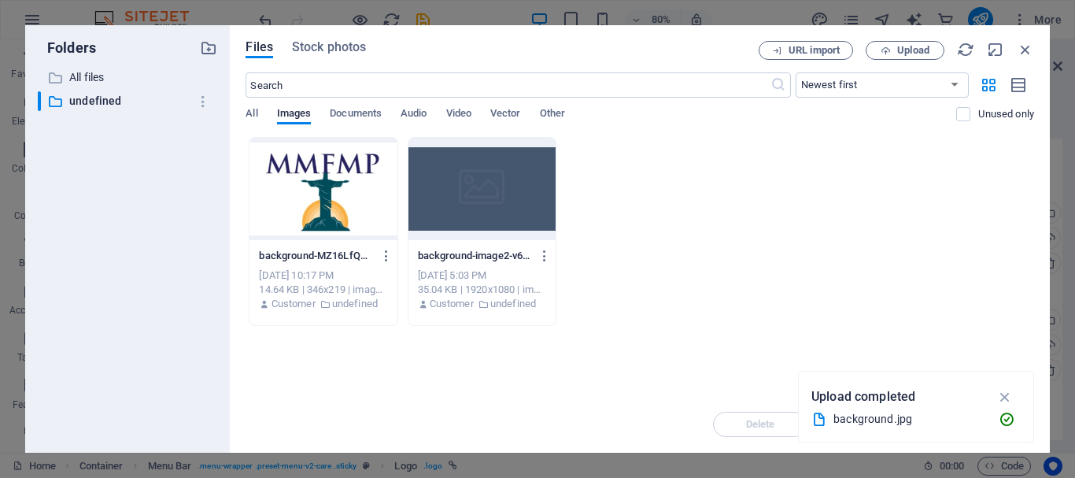
scroll to position [4945, 0]
click at [914, 246] on div "background-MZ16LfQWGixRxVxE_zEmMA.jpg background-MZ16LfQWGixRxVxE_zEmMA.jpg Sep…" at bounding box center [640, 231] width 789 height 189
click at [1021, 44] on icon "button" at bounding box center [1025, 49] width 17 height 17
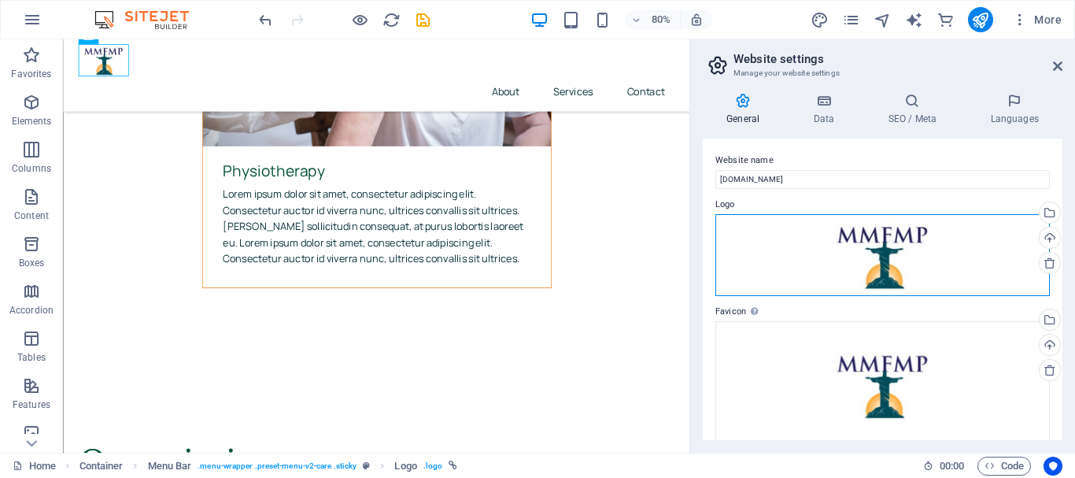
click at [833, 239] on div "Drag files here, click to choose files or select files from Files or our free s…" at bounding box center [882, 255] width 334 height 83
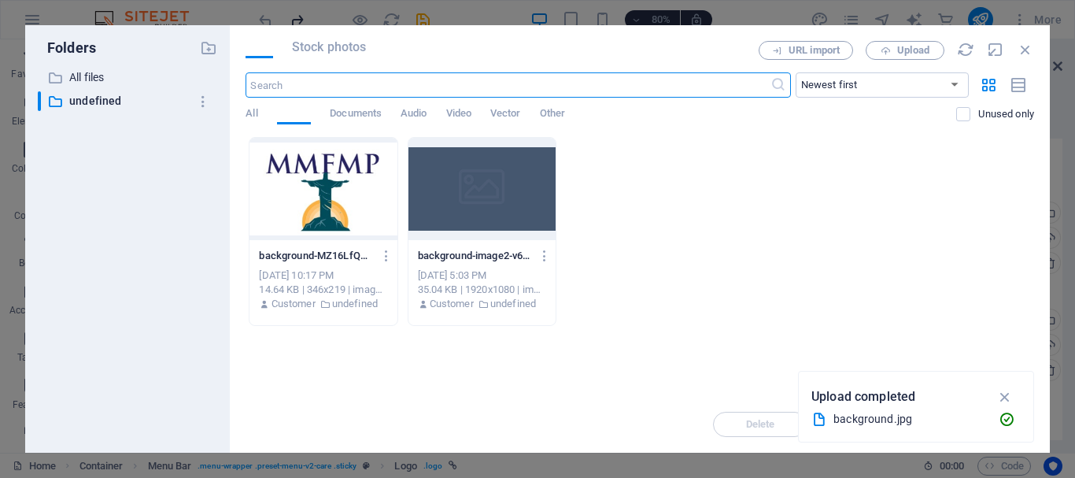
scroll to position [4945, 0]
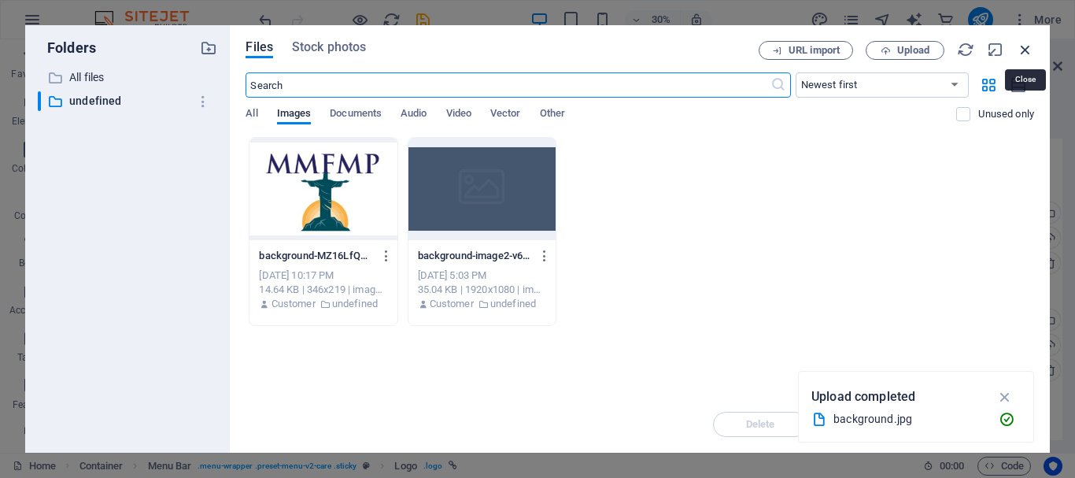
click at [1025, 44] on icon "button" at bounding box center [1025, 49] width 17 height 17
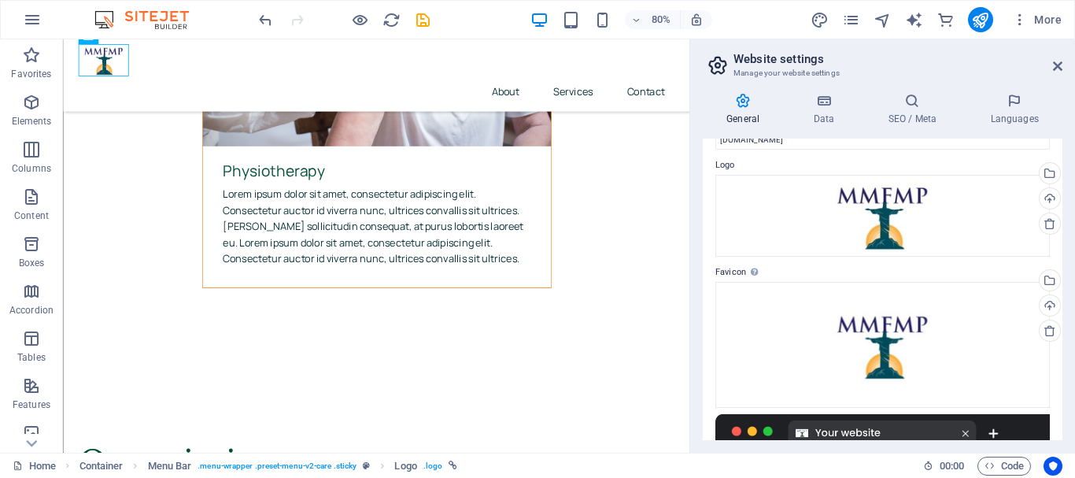
scroll to position [0, 0]
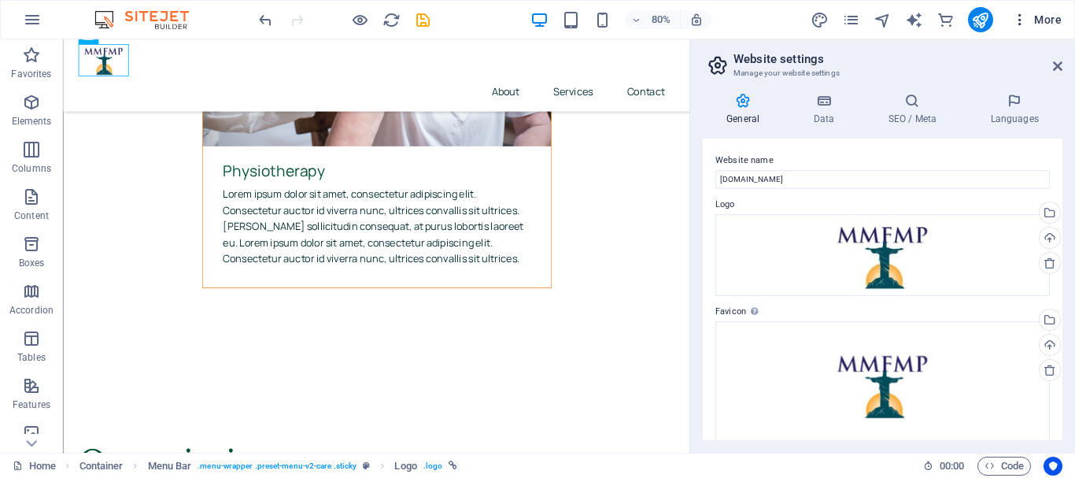
click at [1044, 14] on span "More" at bounding box center [1037, 20] width 50 height 16
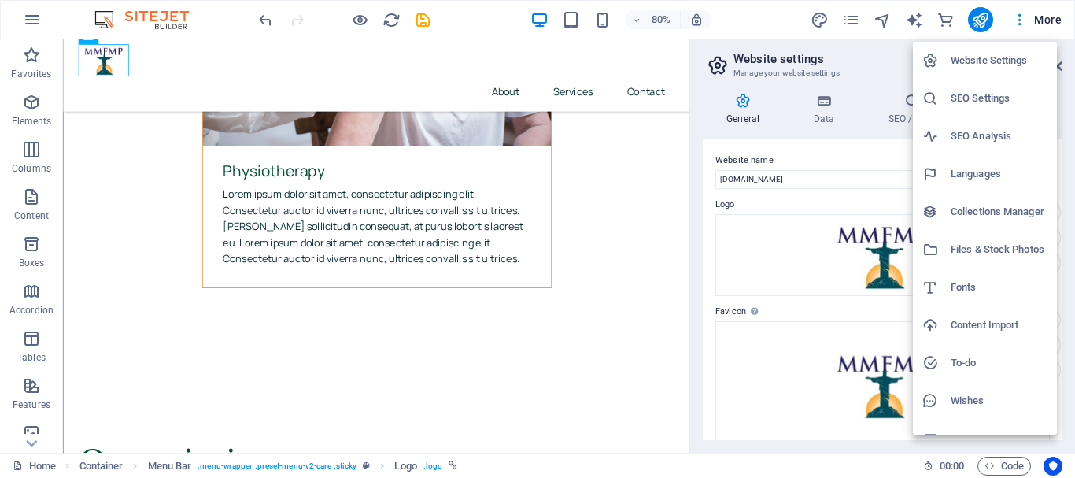
drag, startPoint x: 521, startPoint y: 149, endPoint x: 613, endPoint y: 143, distance: 92.2
click at [613, 143] on div at bounding box center [537, 239] width 1075 height 478
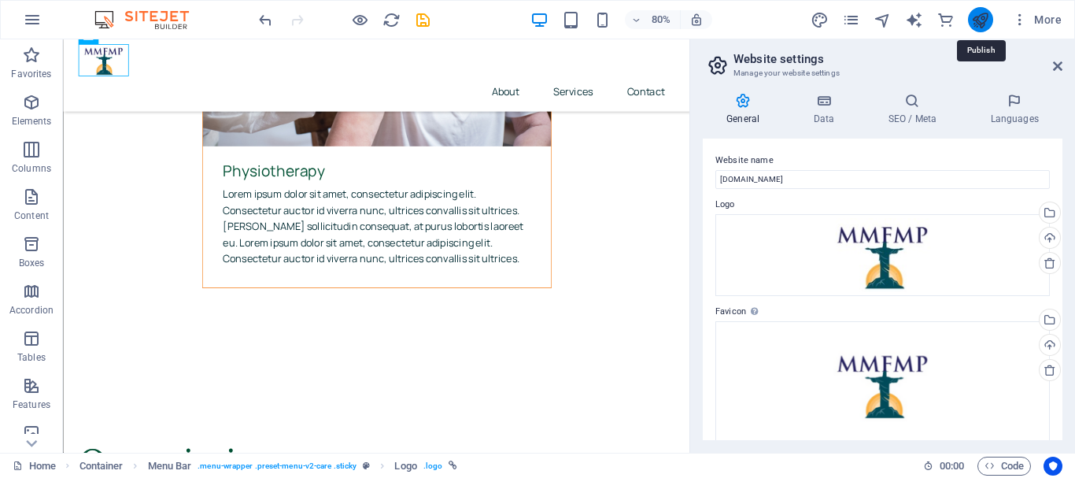
click at [977, 24] on icon "publish" at bounding box center [980, 20] width 18 height 18
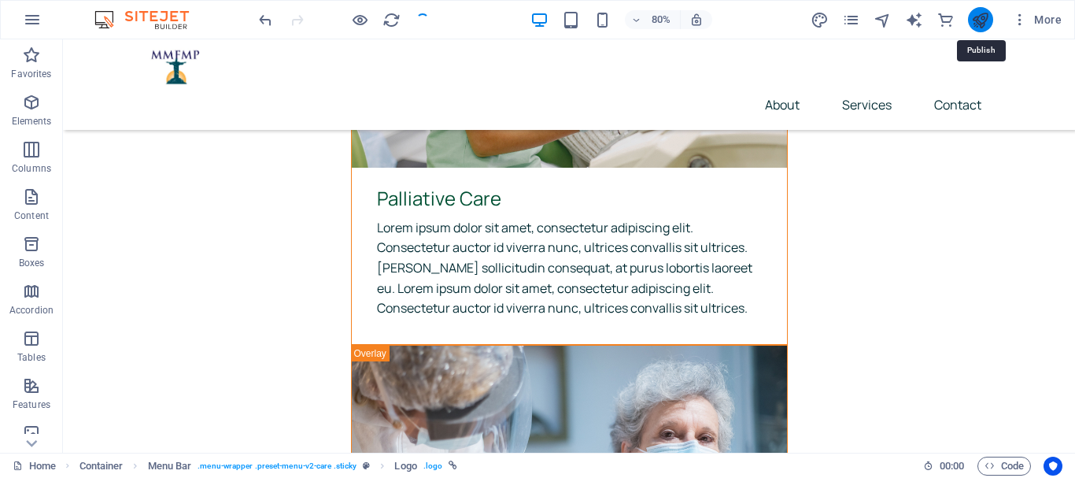
scroll to position [4909, 0]
